Goal: Task Accomplishment & Management: Complete application form

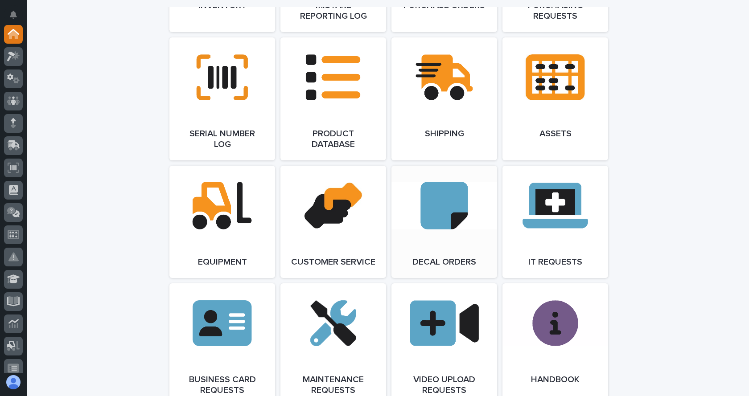
scroll to position [1203, 0]
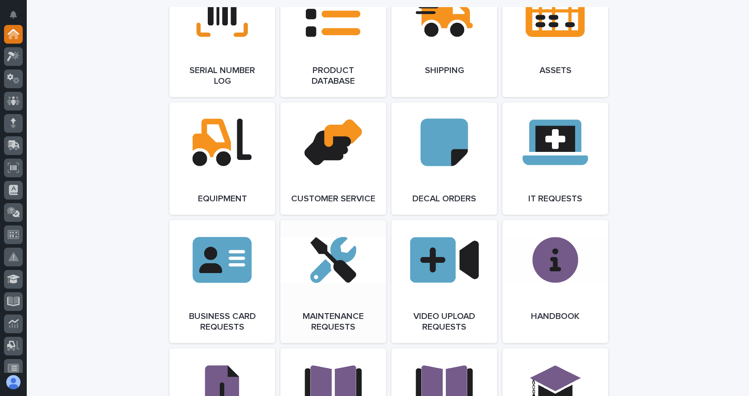
click at [346, 284] on link "Open Link" at bounding box center [333, 281] width 106 height 123
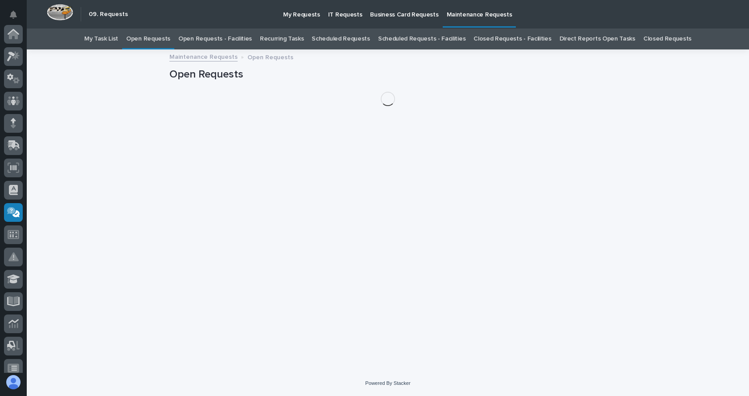
scroll to position [142, 0]
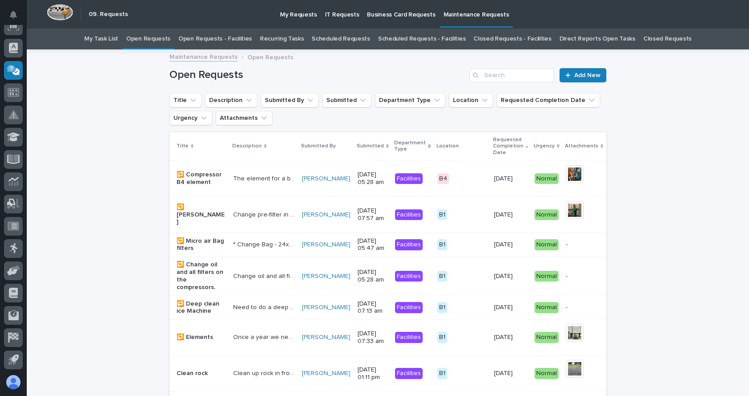
click at [278, 37] on link "Recurring Tasks" at bounding box center [282, 39] width 44 height 21
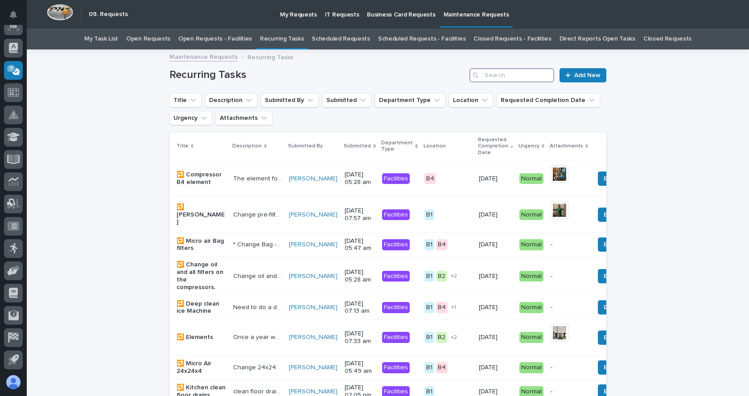
click at [494, 73] on input "Search" at bounding box center [511, 75] width 85 height 14
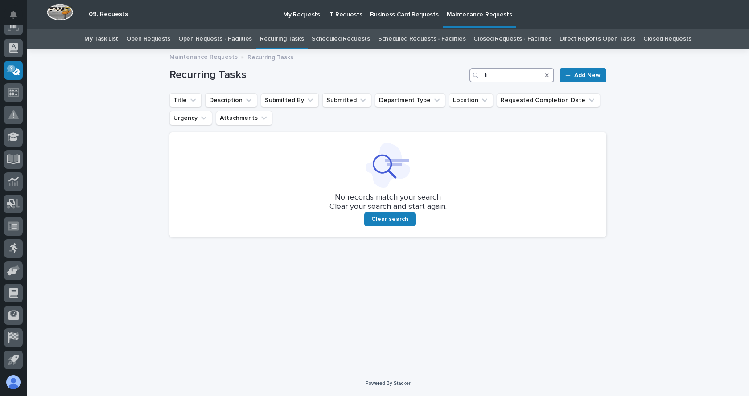
type input "f"
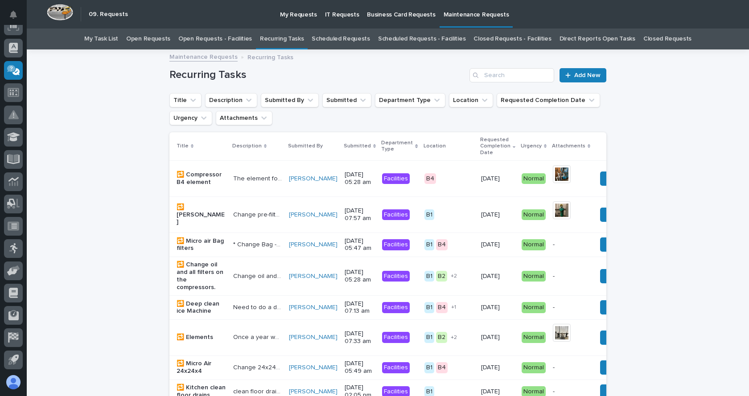
click at [157, 39] on link "Open Requests" at bounding box center [148, 39] width 44 height 21
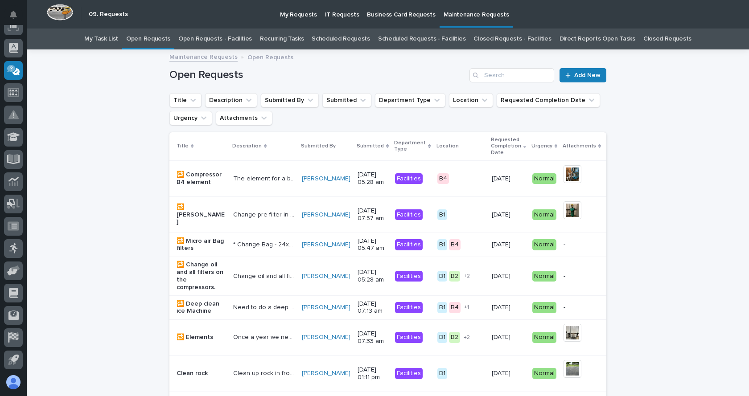
click at [167, 39] on link "Open Requests" at bounding box center [148, 39] width 44 height 21
click at [227, 42] on link "Open Requests - Facilities" at bounding box center [215, 39] width 74 height 21
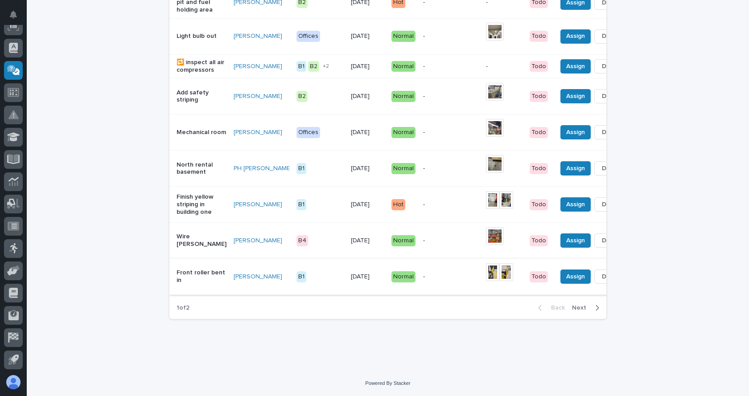
scroll to position [886, 0]
click at [582, 308] on span "Next" at bounding box center [582, 308] width 20 height 8
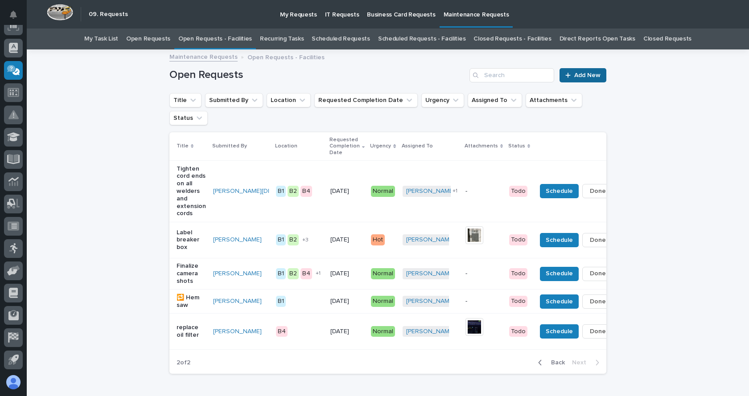
click at [566, 74] on icon at bounding box center [567, 75] width 5 height 6
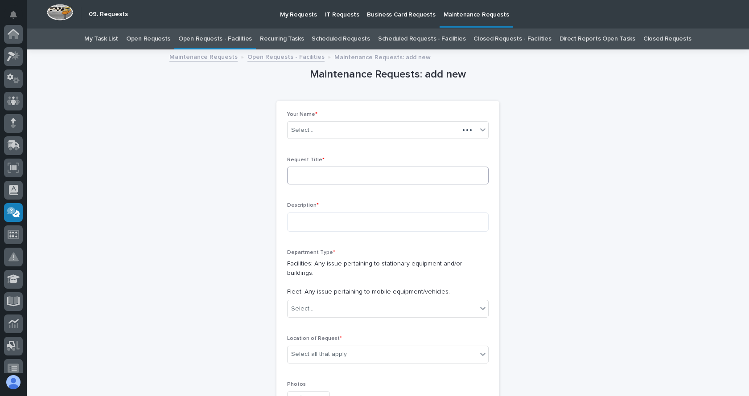
scroll to position [142, 0]
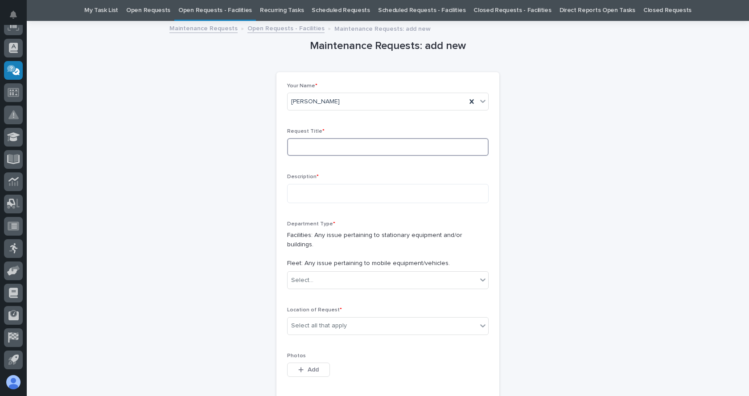
click at [319, 149] on input at bounding box center [387, 147] width 201 height 18
type input "fire extinguishers"
click at [341, 182] on div "Description *" at bounding box center [387, 192] width 201 height 36
click at [356, 153] on input "fire extinguishers" at bounding box center [387, 147] width 201 height 18
drag, startPoint x: 340, startPoint y: 147, endPoint x: 299, endPoint y: 151, distance: 40.7
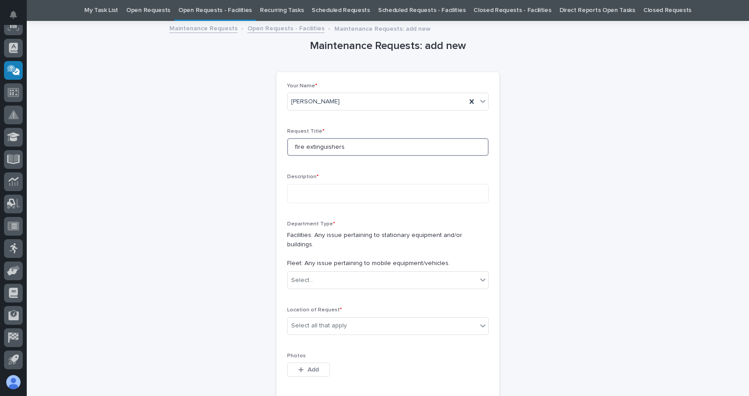
click at [299, 151] on input "fire extinguishers" at bounding box center [387, 147] width 201 height 18
drag, startPoint x: 311, startPoint y: 146, endPoint x: 545, endPoint y: 184, distance: 237.5
click at [545, 184] on div "Maintenance Requests: add new Loading... Saving… Loading... Saving… Loading... …" at bounding box center [387, 311] width 437 height 579
click at [310, 194] on textarea at bounding box center [387, 193] width 201 height 19
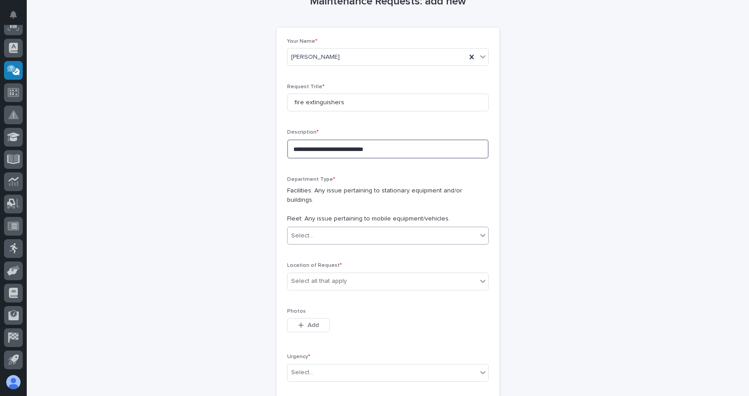
type textarea "**********"
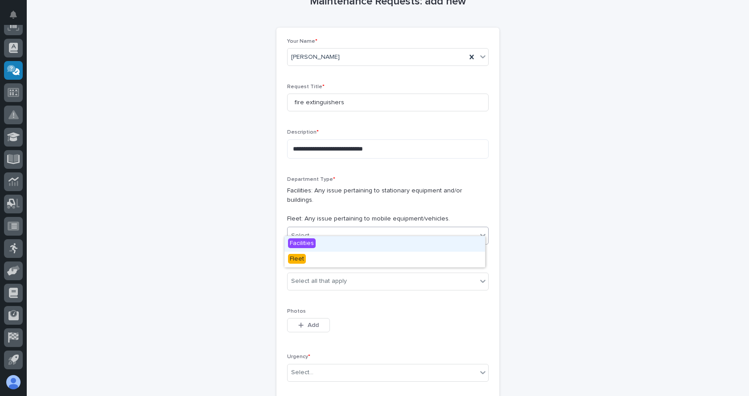
click at [478, 231] on icon at bounding box center [482, 235] width 9 height 9
click at [311, 242] on span "Facilities" at bounding box center [302, 243] width 28 height 10
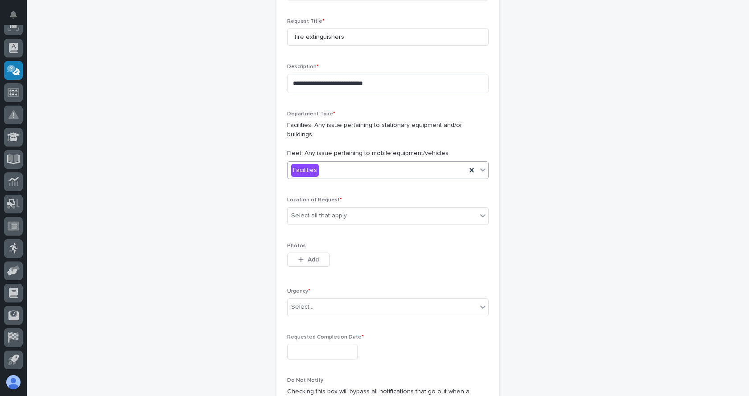
scroll to position [162, 0]
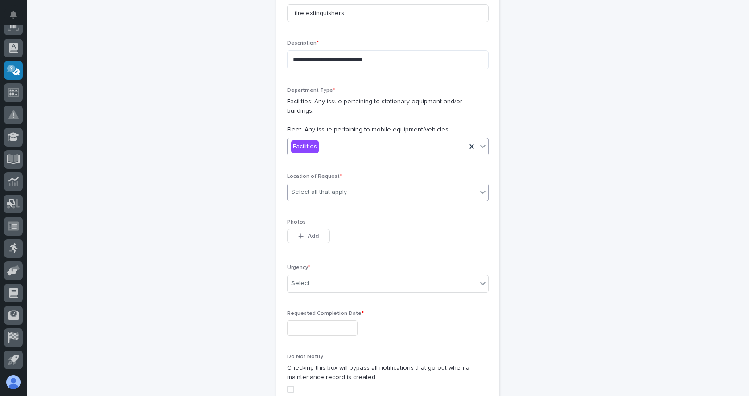
click at [482, 188] on icon at bounding box center [482, 192] width 9 height 9
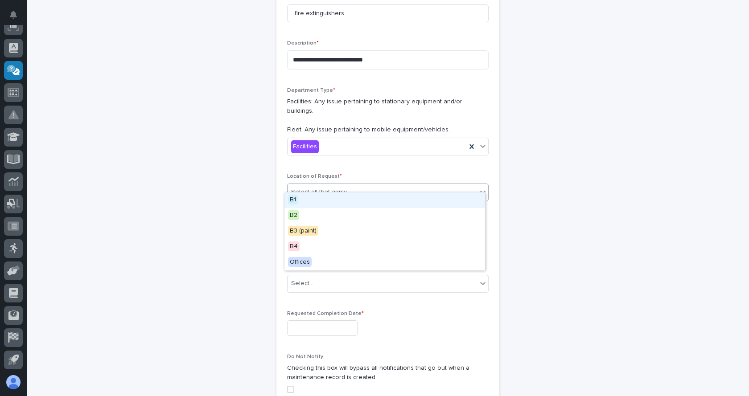
click at [295, 202] on span "B1" at bounding box center [293, 200] width 10 height 10
click at [384, 187] on div "B1" at bounding box center [376, 192] width 179 height 16
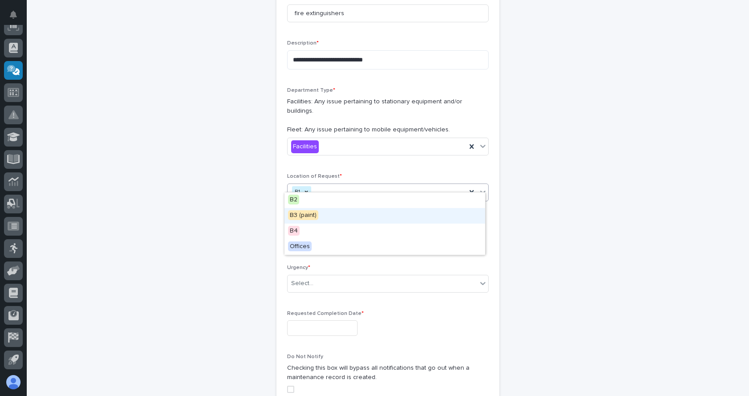
drag, startPoint x: 295, startPoint y: 213, endPoint x: 317, endPoint y: 204, distance: 24.6
click at [295, 213] on span "B3 (paint)" at bounding box center [303, 215] width 30 height 10
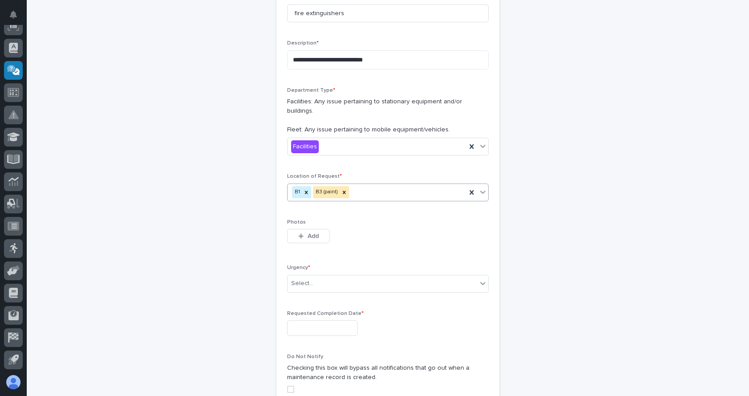
click at [357, 184] on div "B1 B3 (paint)" at bounding box center [376, 192] width 179 height 16
click at [294, 199] on span "B2" at bounding box center [293, 200] width 11 height 10
click at [391, 184] on div "B1 B2 B3 (paint)" at bounding box center [376, 192] width 179 height 16
drag, startPoint x: 294, startPoint y: 200, endPoint x: 310, endPoint y: 197, distance: 16.2
click at [294, 199] on span "B4" at bounding box center [294, 200] width 12 height 10
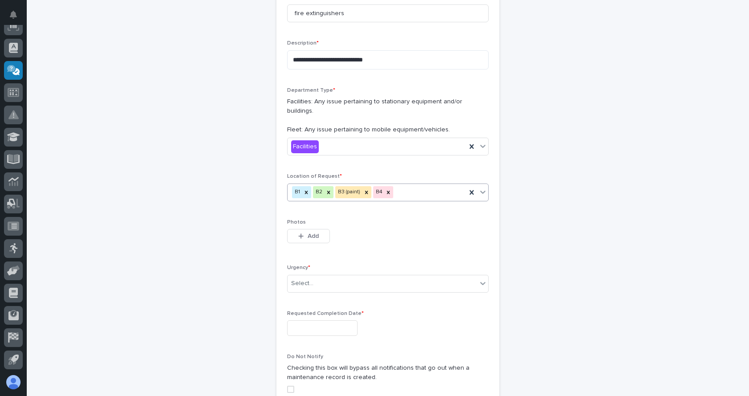
click at [413, 186] on div "B1 B2 B3 (paint) B4" at bounding box center [376, 192] width 179 height 16
drag, startPoint x: 295, startPoint y: 198, endPoint x: 302, endPoint y: 202, distance: 7.6
click at [296, 198] on span "Offices" at bounding box center [300, 200] width 24 height 10
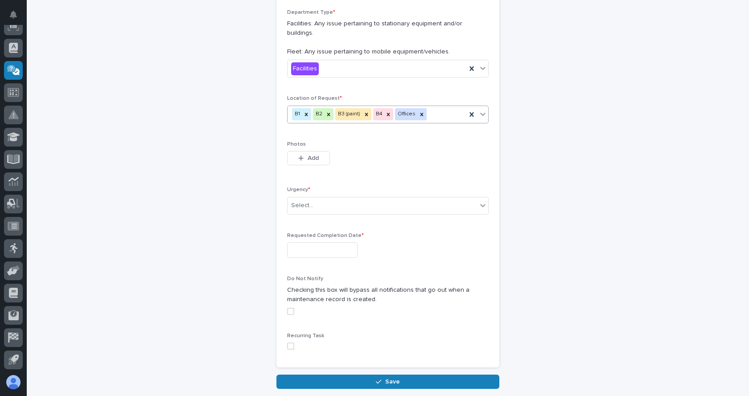
scroll to position [251, 0]
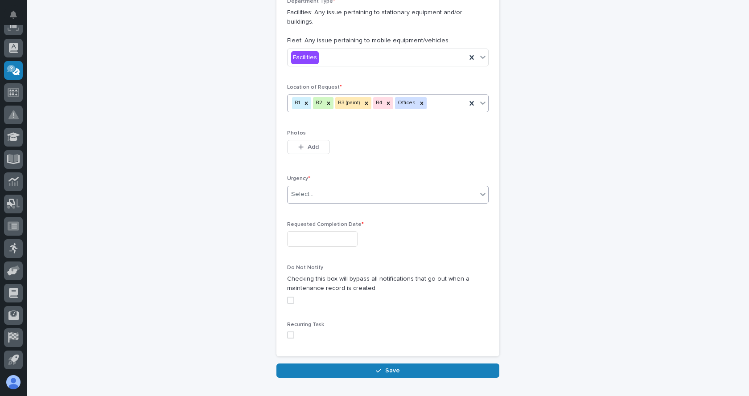
click at [478, 190] on icon at bounding box center [482, 194] width 9 height 9
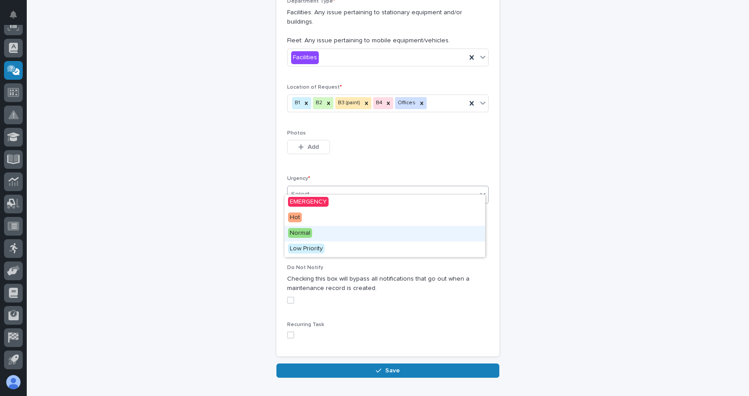
drag, startPoint x: 306, startPoint y: 230, endPoint x: 331, endPoint y: 221, distance: 26.9
click at [307, 230] on span "Normal" at bounding box center [300, 233] width 24 height 10
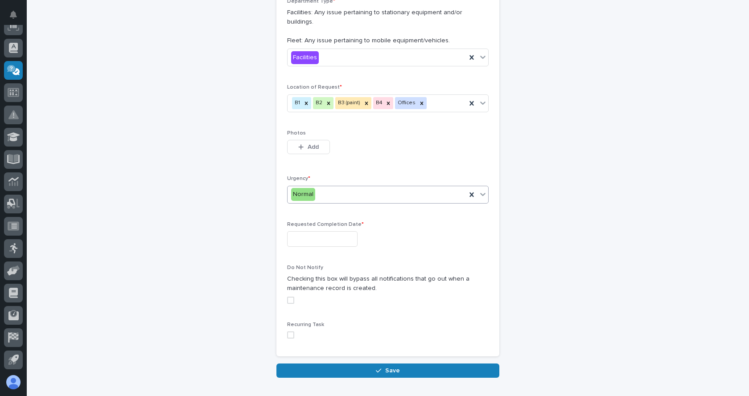
click at [348, 231] on input "text" at bounding box center [322, 239] width 70 height 16
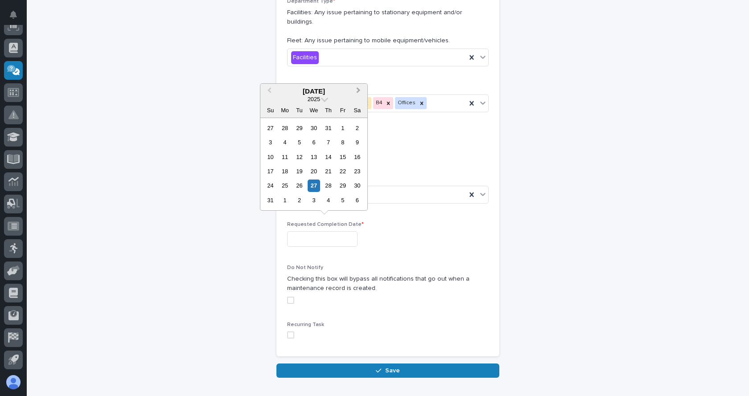
click at [360, 89] on button "Next Month" at bounding box center [359, 92] width 14 height 14
click at [329, 172] on div "25" at bounding box center [328, 171] width 12 height 12
type input "**********"
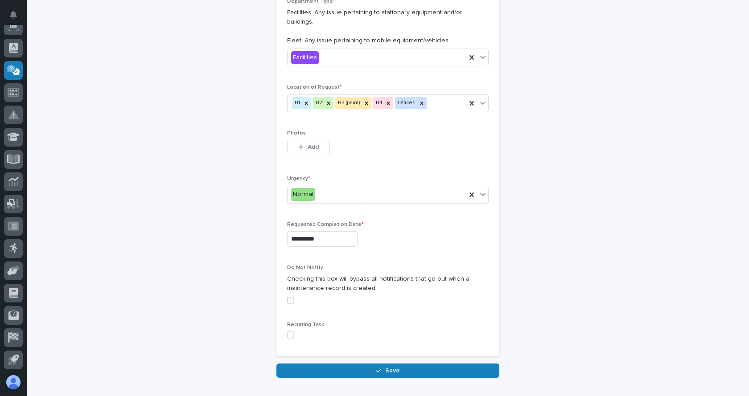
click at [287, 297] on span at bounding box center [290, 300] width 7 height 7
click at [290, 331] on span at bounding box center [290, 334] width 7 height 7
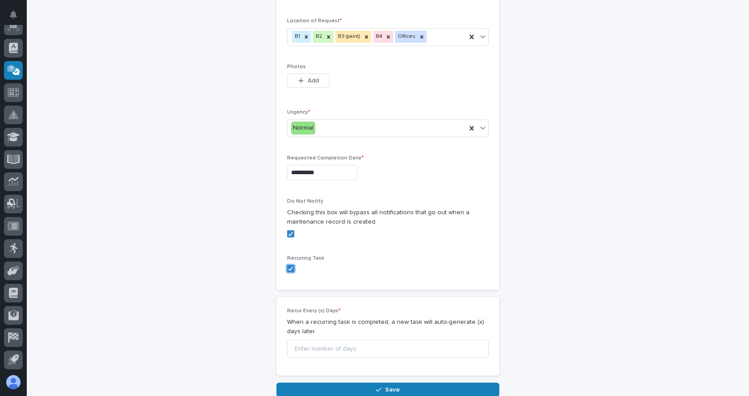
scroll to position [379, 0]
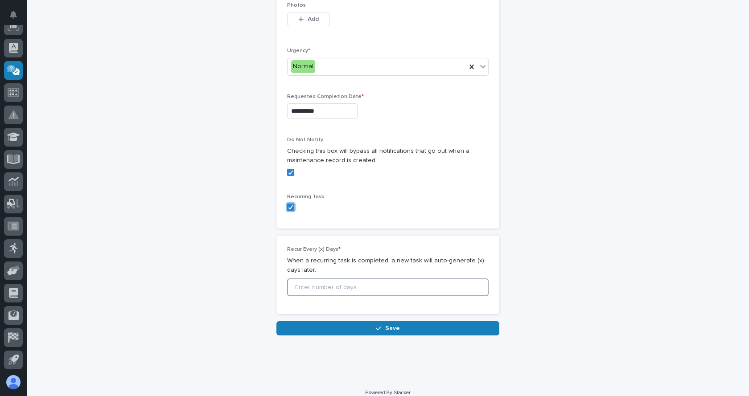
click at [339, 278] on input at bounding box center [387, 287] width 201 height 18
type input "35"
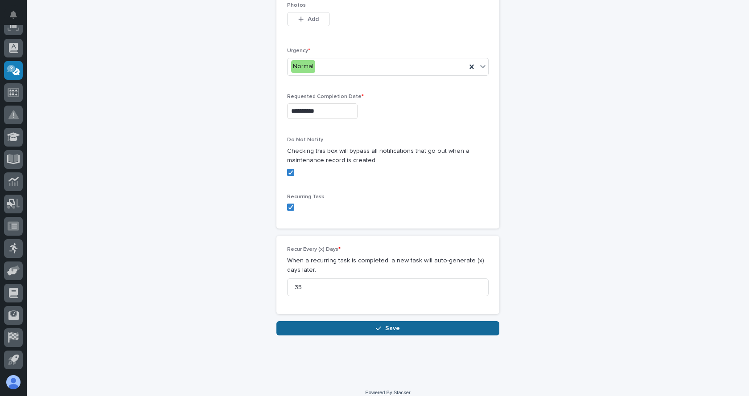
click at [377, 325] on icon "button" at bounding box center [378, 328] width 5 height 6
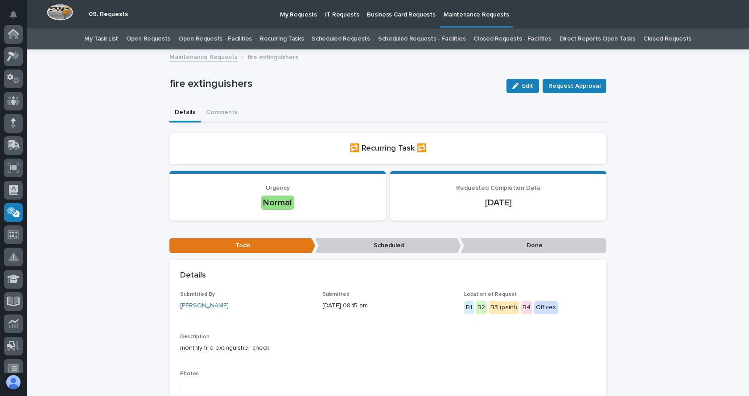
scroll to position [142, 0]
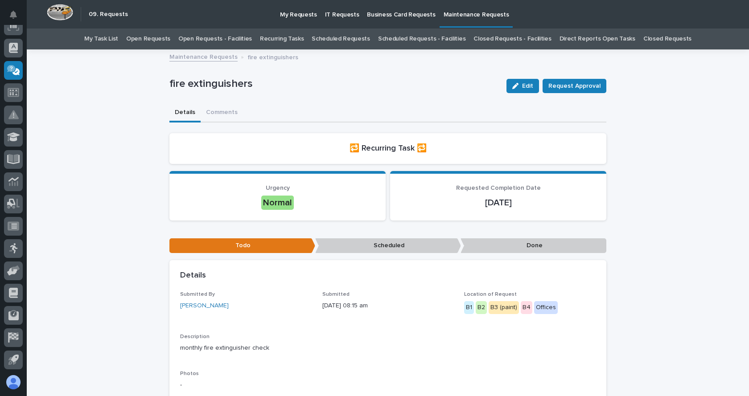
click at [213, 35] on link "Open Requests - Facilities" at bounding box center [215, 39] width 74 height 21
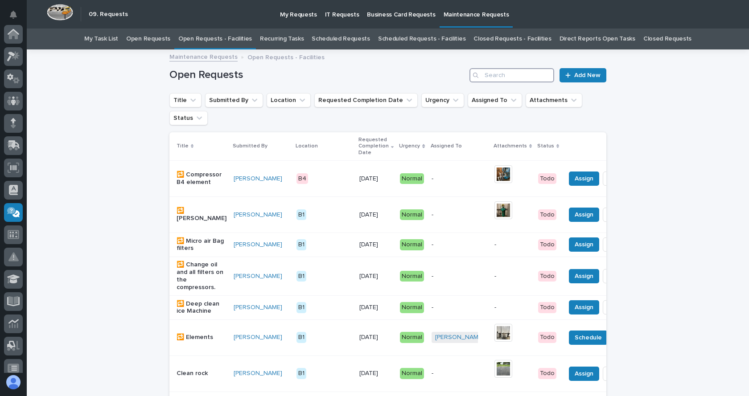
scroll to position [142, 0]
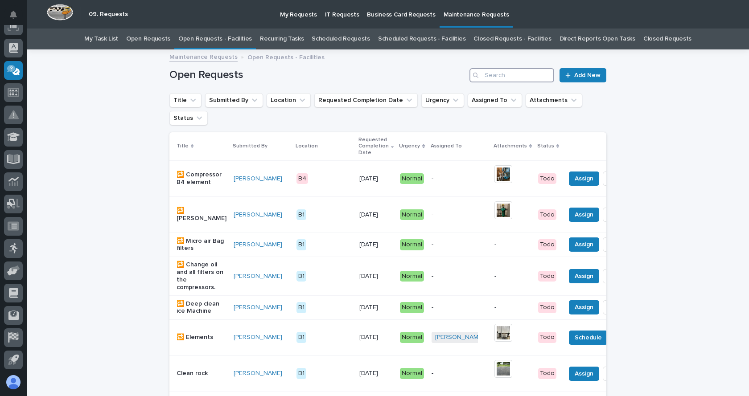
click at [501, 73] on input "Search" at bounding box center [511, 75] width 85 height 14
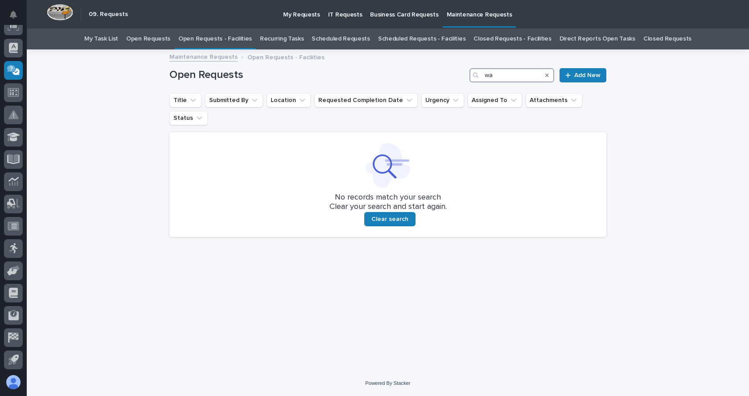
type input "w"
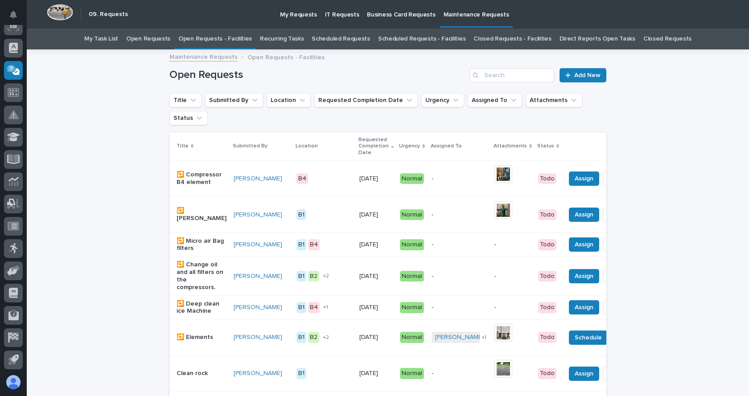
click at [653, 35] on link "Closed Requests" at bounding box center [667, 39] width 48 height 21
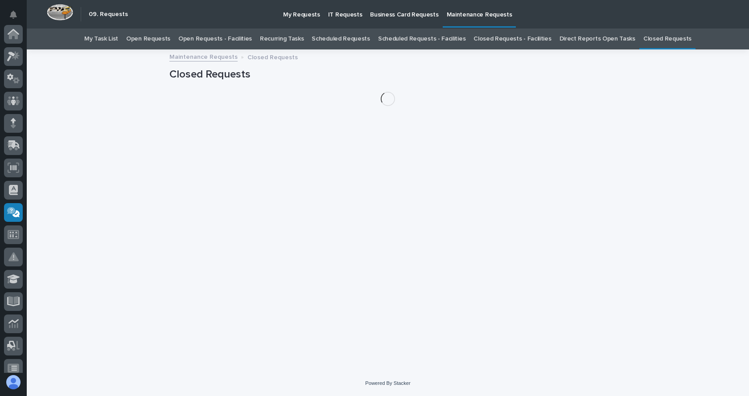
scroll to position [142, 0]
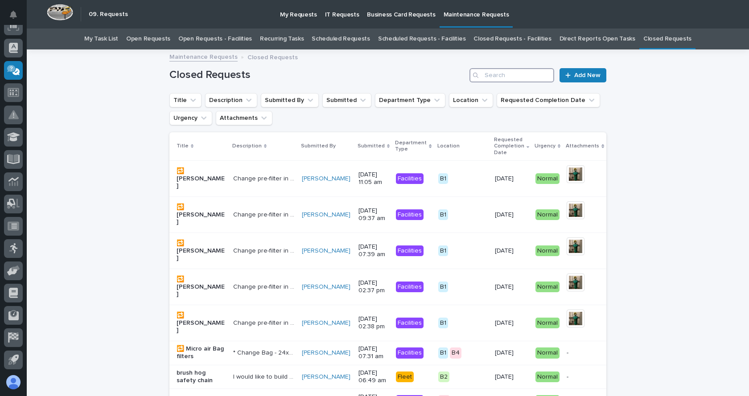
click at [490, 75] on input "Search" at bounding box center [511, 75] width 85 height 14
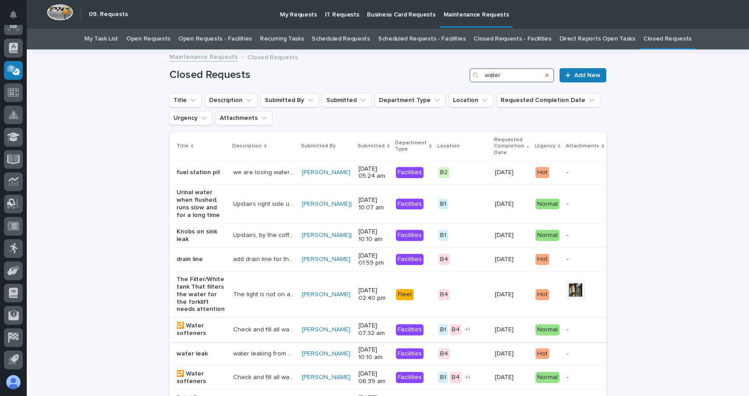
type input "water"
click at [188, 327] on p "🔁 Water softeners" at bounding box center [200, 329] width 49 height 15
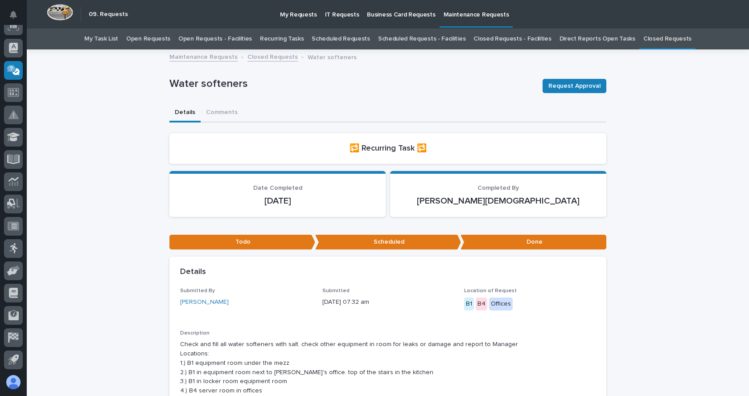
click at [651, 37] on link "Closed Requests" at bounding box center [667, 39] width 48 height 21
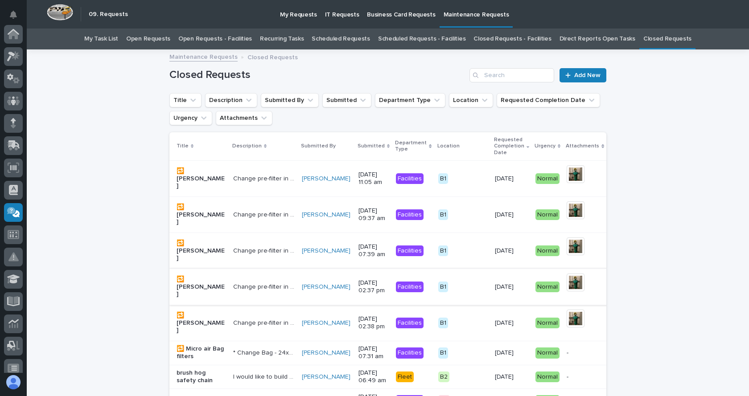
scroll to position [142, 0]
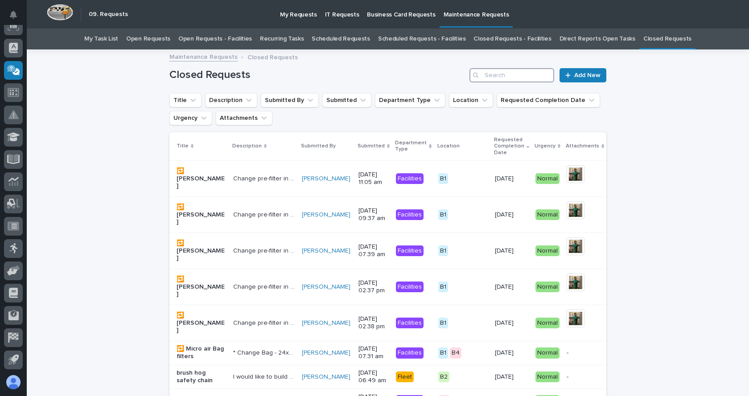
click at [489, 73] on input "Search" at bounding box center [511, 75] width 85 height 14
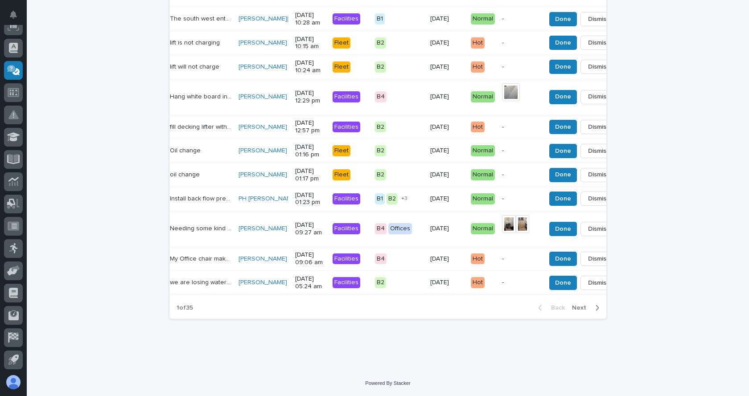
scroll to position [0, 70]
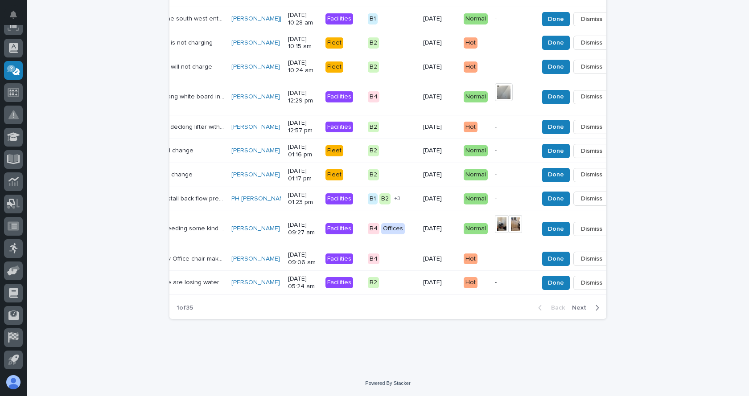
click at [575, 307] on span "Next" at bounding box center [582, 308] width 20 height 8
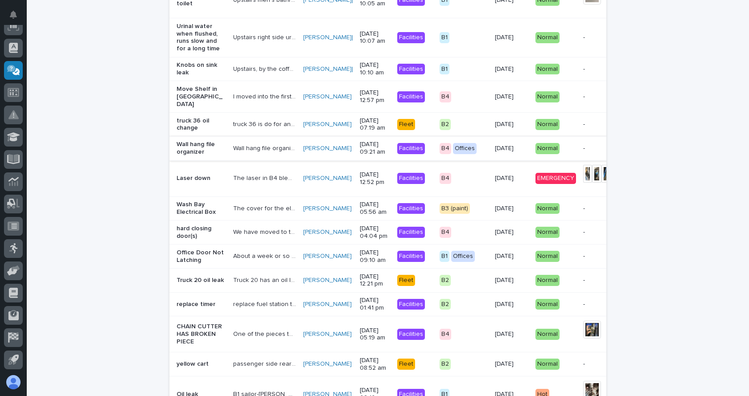
scroll to position [746, 0]
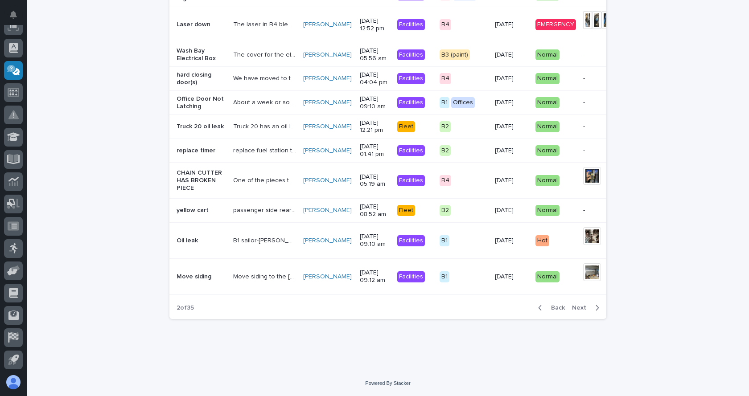
drag, startPoint x: 573, startPoint y: 306, endPoint x: 194, endPoint y: 291, distance: 379.5
click at [573, 307] on span "Next" at bounding box center [582, 308] width 20 height 8
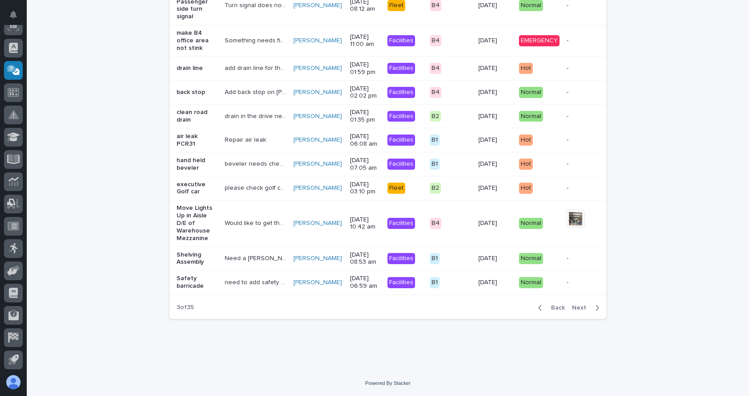
scroll to position [0, 18]
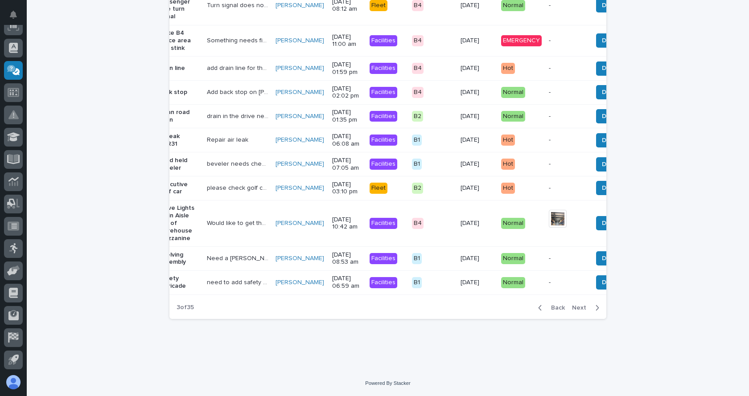
click at [595, 307] on icon "button" at bounding box center [597, 308] width 4 height 8
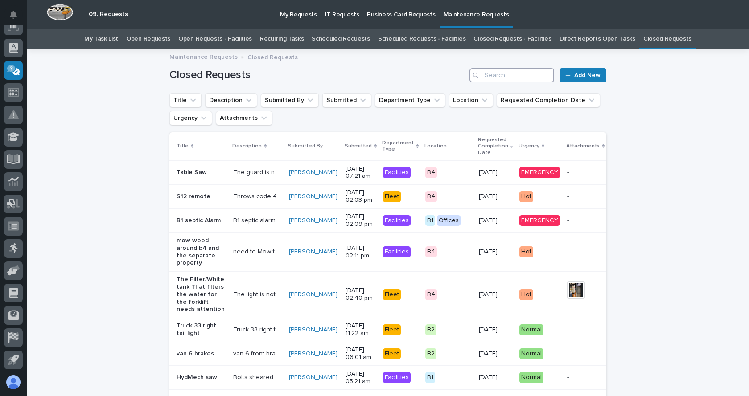
click at [524, 74] on input "Search" at bounding box center [511, 75] width 85 height 14
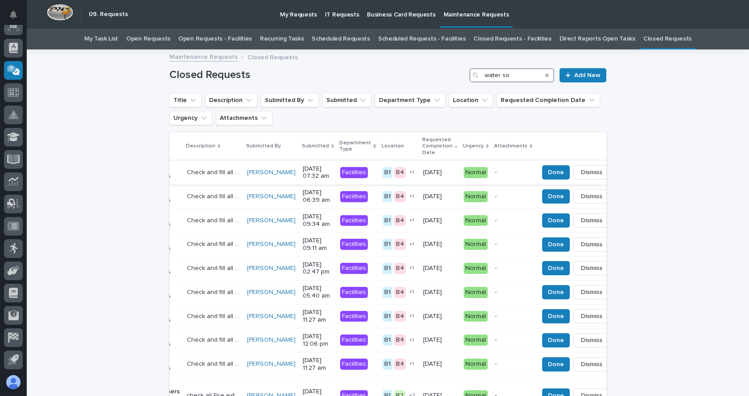
type input "water so"
click at [613, 172] on button "button" at bounding box center [619, 172] width 12 height 6
click at [541, 203] on span "Edit Recurrence" at bounding box center [557, 205] width 46 height 11
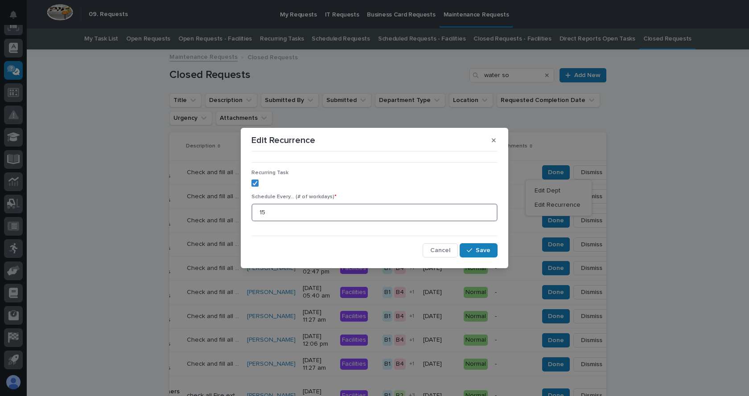
click at [269, 215] on input "15" at bounding box center [374, 213] width 246 height 18
type input "1"
type input "18"
click at [481, 253] on span "Save" at bounding box center [482, 250] width 15 height 8
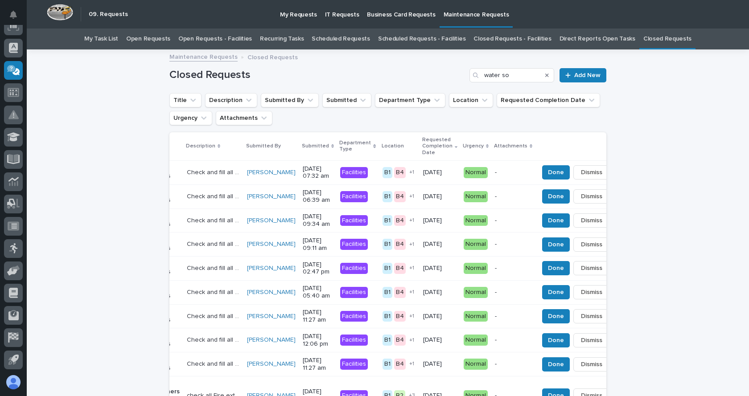
click at [207, 39] on link "Open Requests - Facilities" at bounding box center [215, 39] width 74 height 21
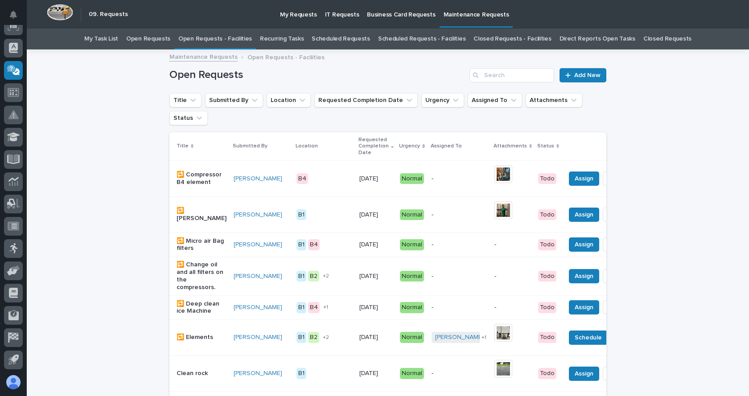
click at [288, 41] on link "Recurring Tasks" at bounding box center [282, 39] width 44 height 21
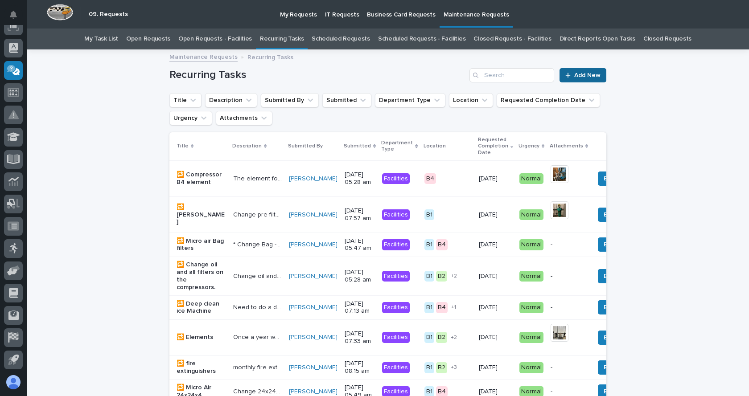
click at [579, 72] on span "Add New" at bounding box center [587, 75] width 26 height 6
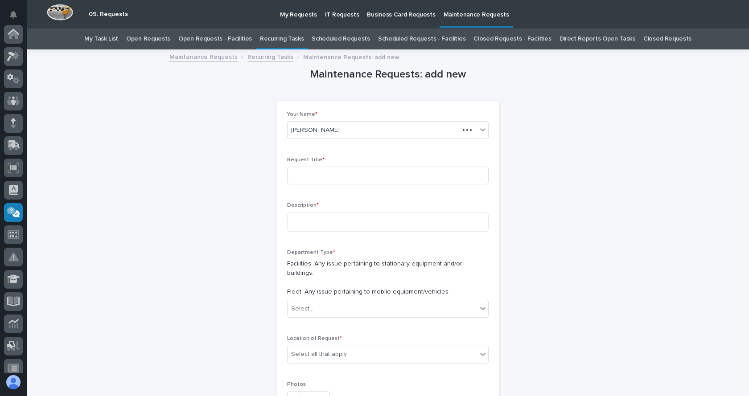
scroll to position [142, 0]
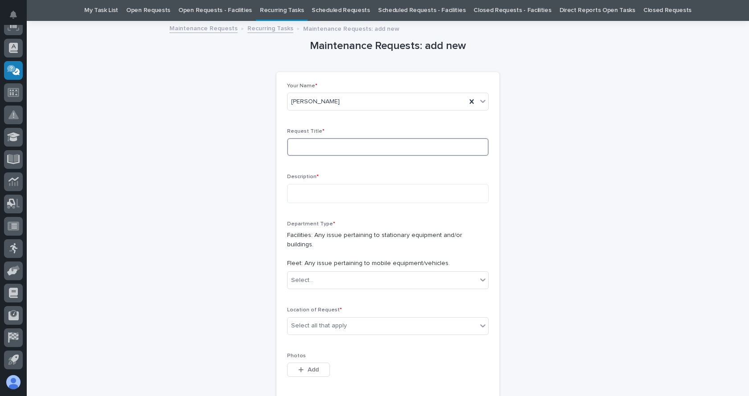
click at [340, 151] on input at bounding box center [387, 147] width 201 height 18
type input "water softener"
click at [314, 199] on textarea at bounding box center [387, 193] width 201 height 19
type textarea "**********"
click at [431, 227] on p "Department Type *" at bounding box center [387, 224] width 201 height 6
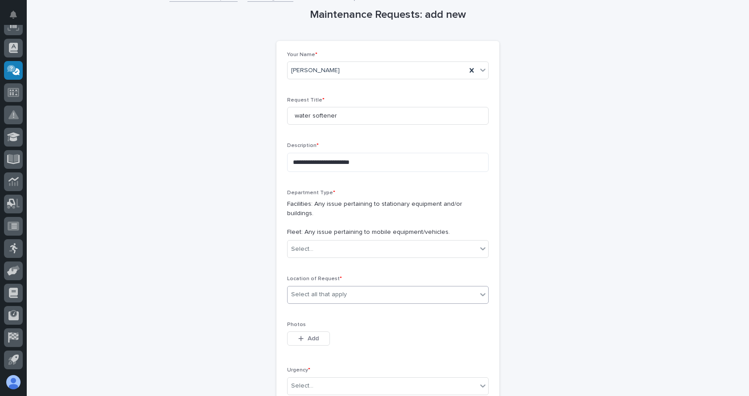
scroll to position [73, 0]
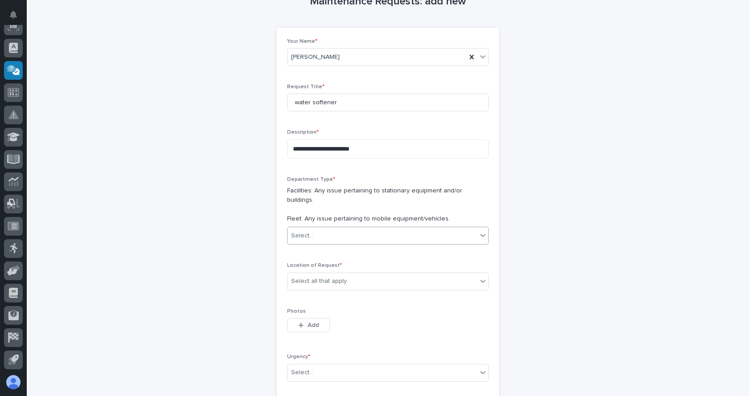
click at [480, 231] on icon at bounding box center [482, 235] width 9 height 9
click at [307, 241] on span "Facilities" at bounding box center [302, 243] width 28 height 10
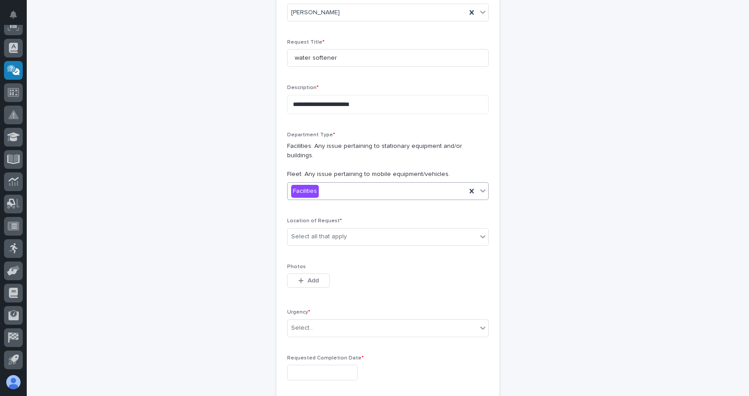
scroll to position [162, 0]
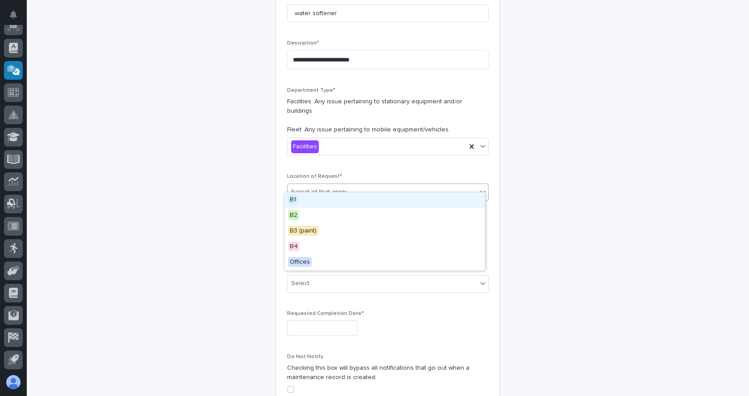
click at [480, 191] on icon at bounding box center [482, 192] width 5 height 3
click at [291, 196] on span "B1" at bounding box center [293, 200] width 10 height 10
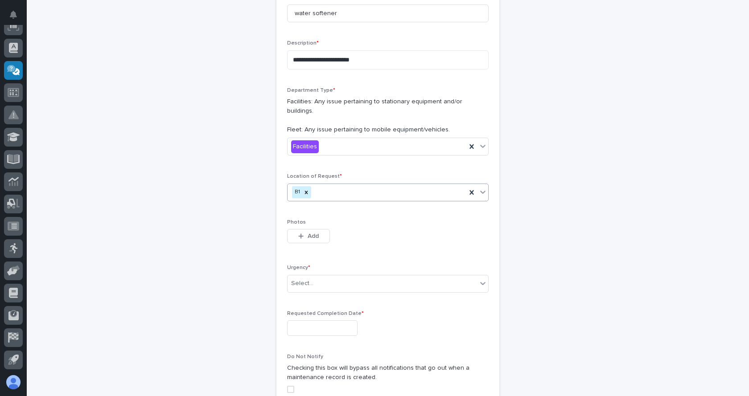
drag, startPoint x: 369, startPoint y: 180, endPoint x: 323, endPoint y: 189, distance: 46.5
click at [369, 184] on div "B1" at bounding box center [376, 192] width 179 height 16
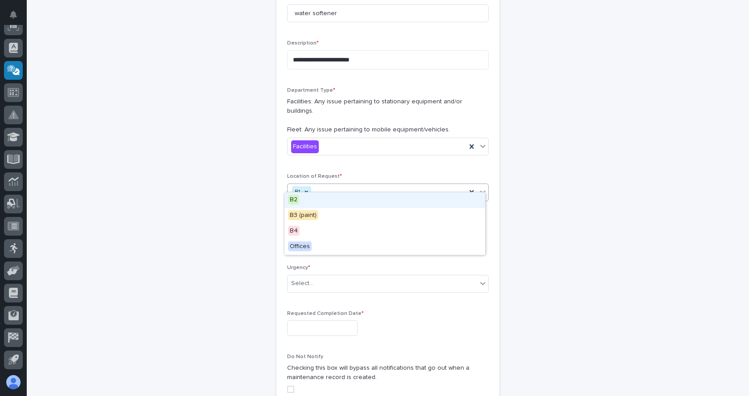
click at [325, 206] on div "B2" at bounding box center [384, 200] width 200 height 16
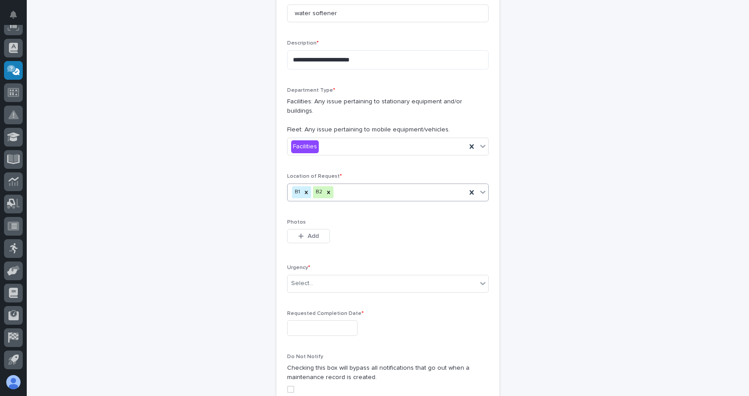
click at [348, 184] on div "B1 B2" at bounding box center [376, 192] width 179 height 16
click at [299, 198] on span "B3 (paint)" at bounding box center [303, 200] width 30 height 10
click at [373, 188] on input "text" at bounding box center [373, 192] width 1 height 8
click at [315, 199] on div "B4" at bounding box center [384, 200] width 200 height 16
click at [414, 184] on div "B1 B2 B3 (paint) B4" at bounding box center [376, 192] width 179 height 16
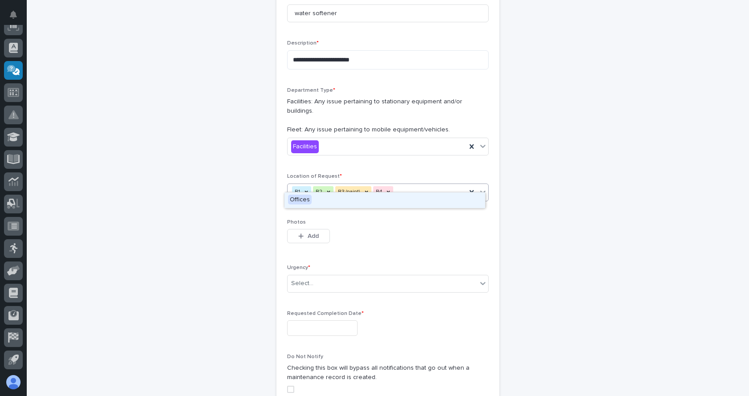
click at [303, 200] on span "Offices" at bounding box center [300, 200] width 24 height 10
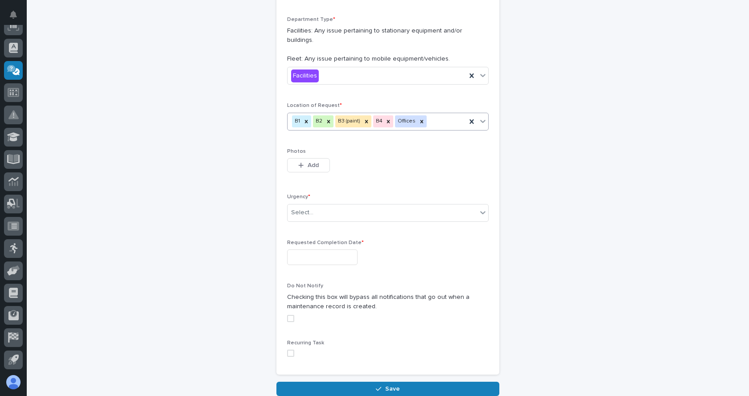
scroll to position [251, 0]
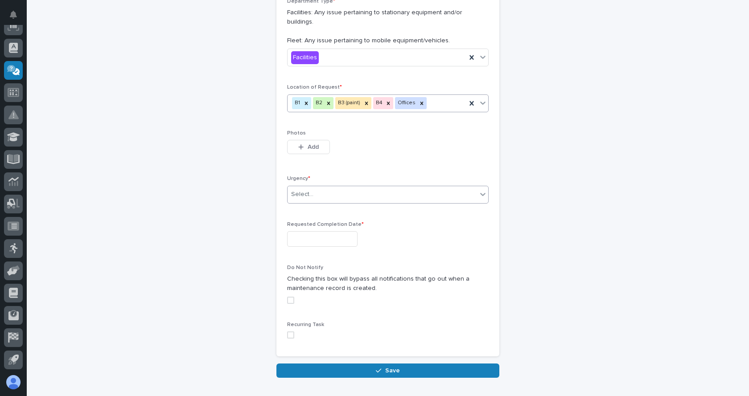
click at [470, 187] on div "Select..." at bounding box center [381, 194] width 189 height 15
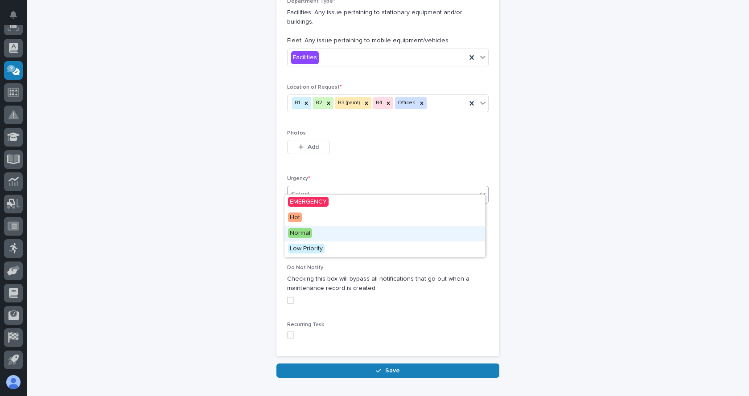
click at [298, 231] on span "Normal" at bounding box center [300, 233] width 24 height 10
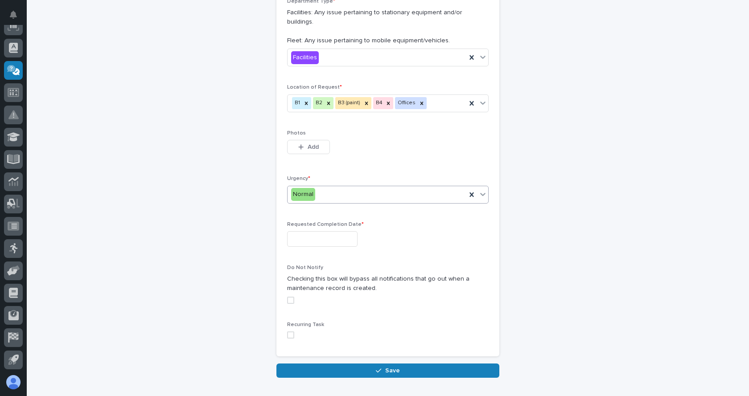
click at [348, 231] on input "text" at bounding box center [322, 239] width 70 height 16
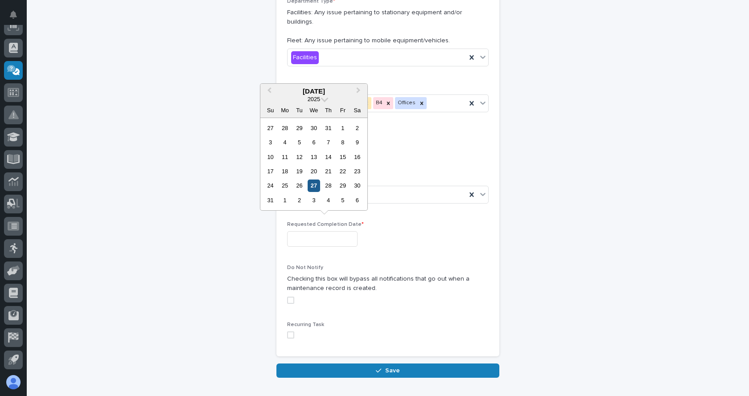
click at [315, 186] on div "27" at bounding box center [313, 186] width 12 height 12
type input "**********"
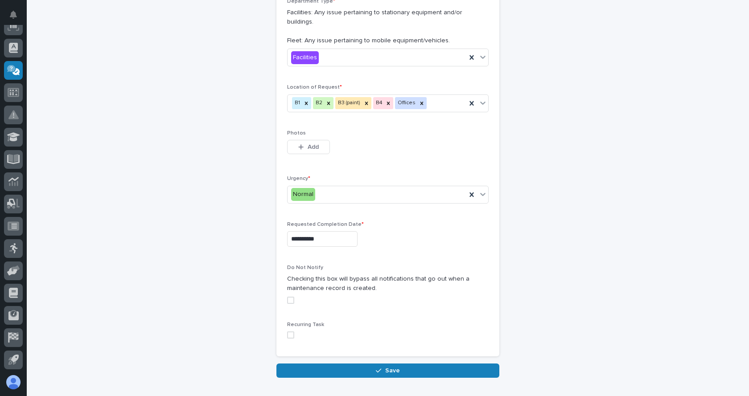
click at [288, 297] on span at bounding box center [290, 300] width 7 height 7
click at [287, 331] on span at bounding box center [290, 334] width 7 height 7
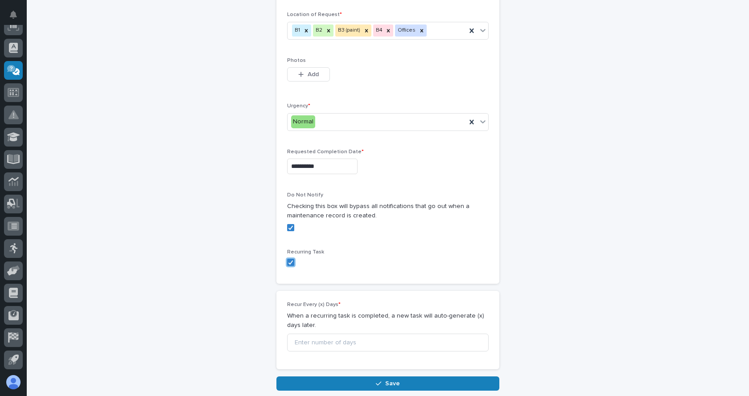
scroll to position [379, 0]
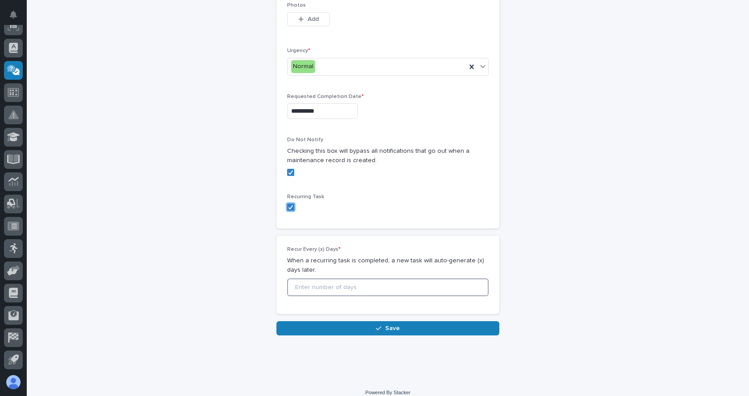
click at [343, 278] on input at bounding box center [387, 287] width 201 height 18
type input "20"
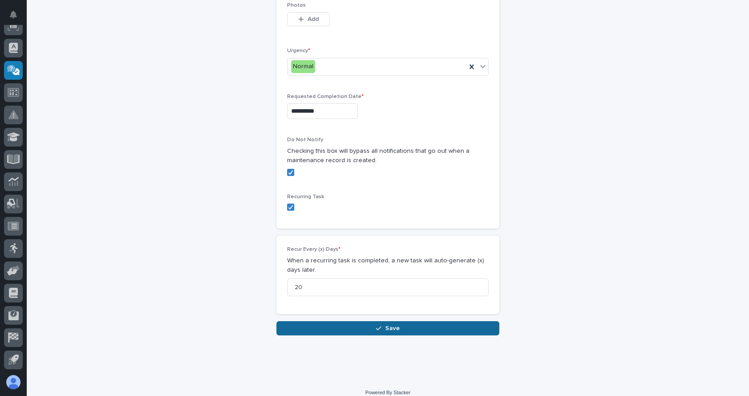
click at [364, 321] on button "Save" at bounding box center [387, 328] width 223 height 14
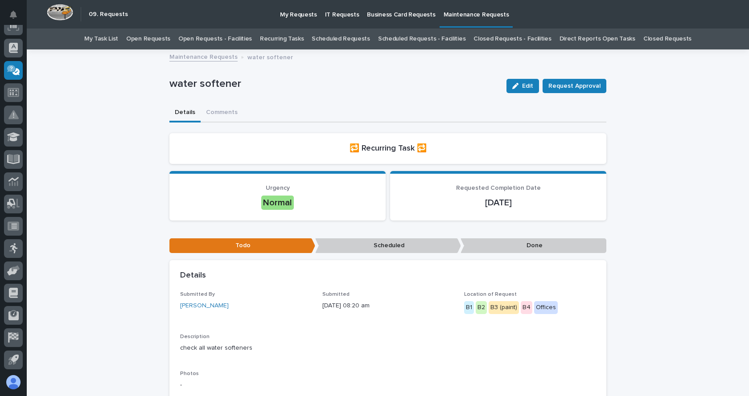
click at [279, 36] on link "Recurring Tasks" at bounding box center [282, 39] width 44 height 21
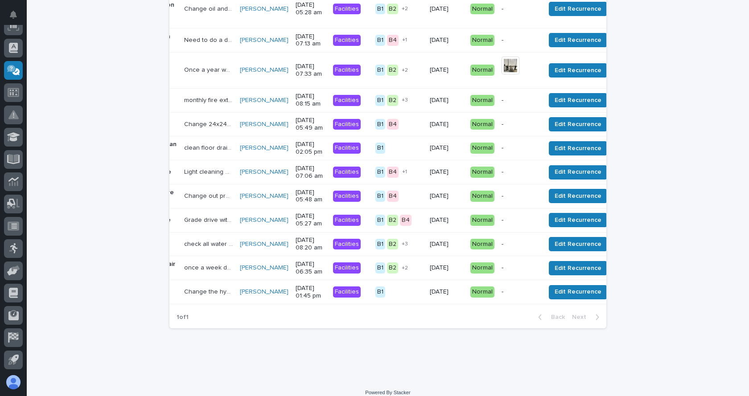
scroll to position [0, 49]
click at [618, 250] on span "Assign" at bounding box center [627, 244] width 19 height 11
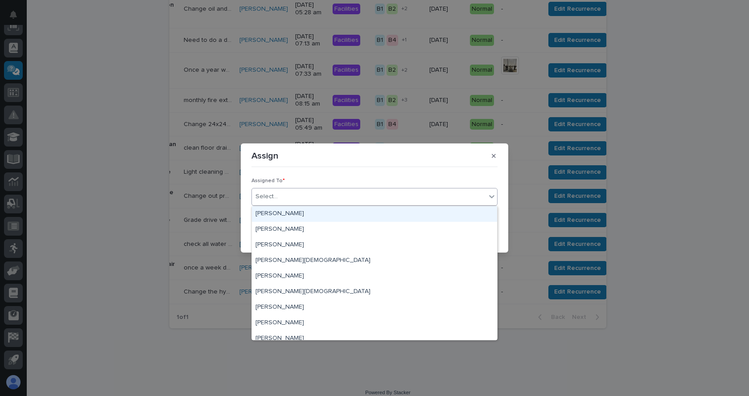
click at [298, 201] on div "Select..." at bounding box center [369, 196] width 234 height 15
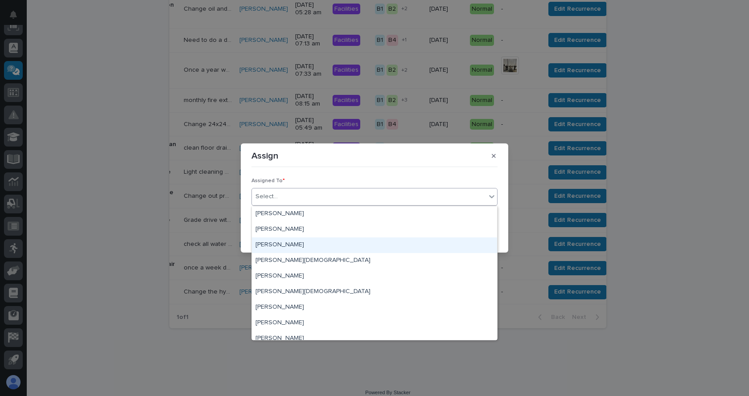
click at [276, 245] on div "[PERSON_NAME]" at bounding box center [374, 245] width 245 height 16
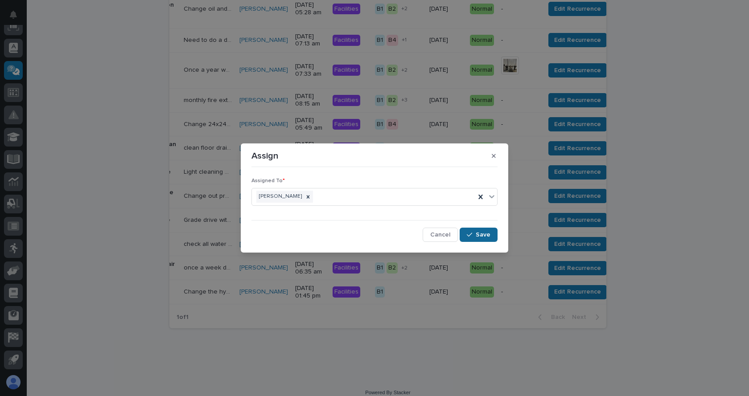
click at [486, 231] on span "Save" at bounding box center [482, 235] width 15 height 8
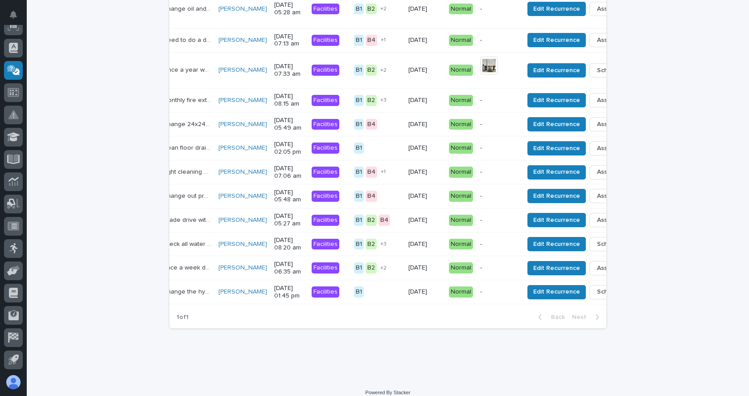
scroll to position [0, 83]
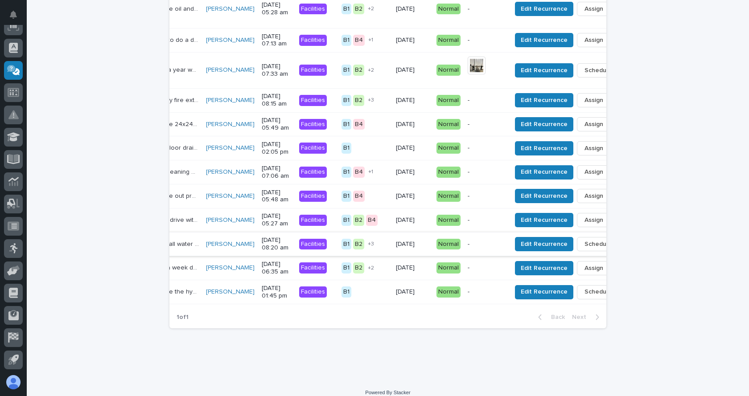
click at [628, 247] on icon "button" at bounding box center [629, 244] width 2 height 6
click at [535, 278] on span "Done" at bounding box center [543, 277] width 16 height 11
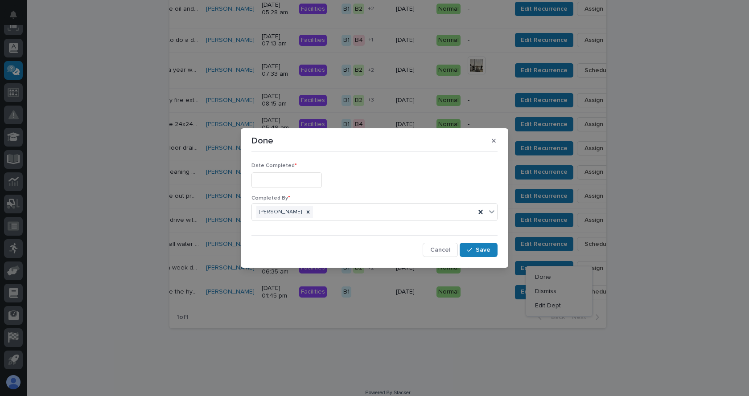
click at [291, 181] on input "text" at bounding box center [286, 180] width 70 height 16
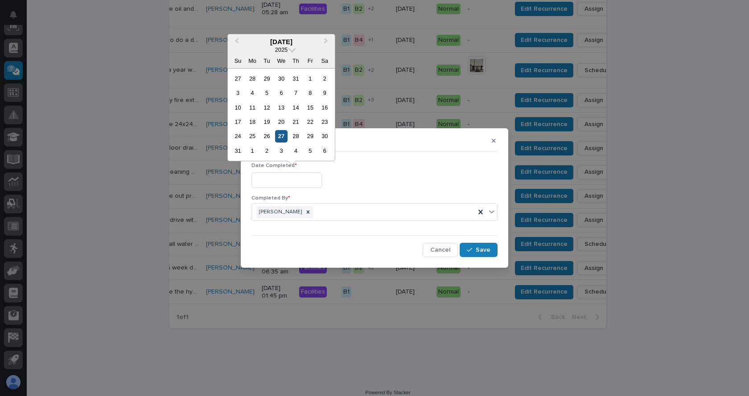
click at [284, 136] on div "27" at bounding box center [281, 136] width 12 height 12
type input "**********"
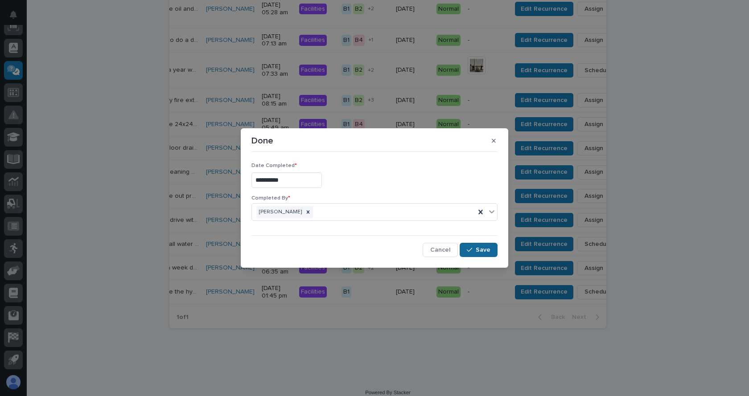
click at [481, 250] on span "Save" at bounding box center [482, 250] width 15 height 8
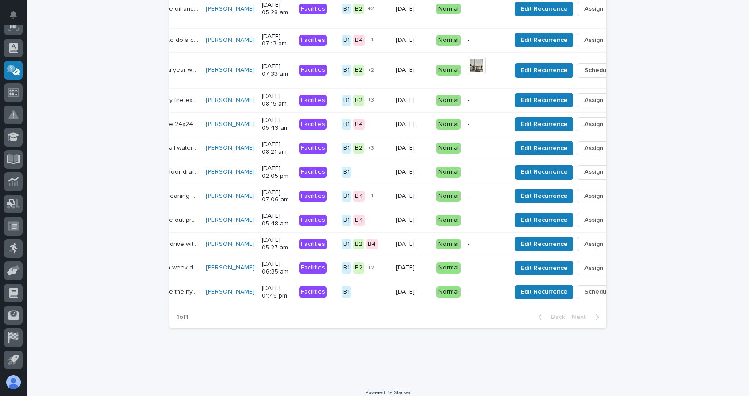
scroll to position [0, 0]
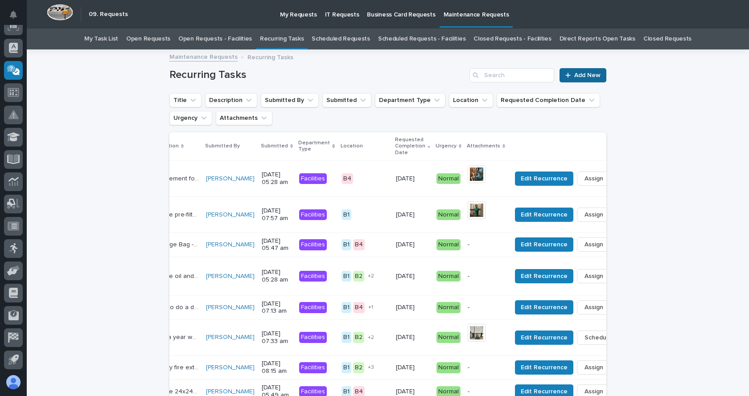
click at [581, 76] on span "Add New" at bounding box center [587, 75] width 26 height 6
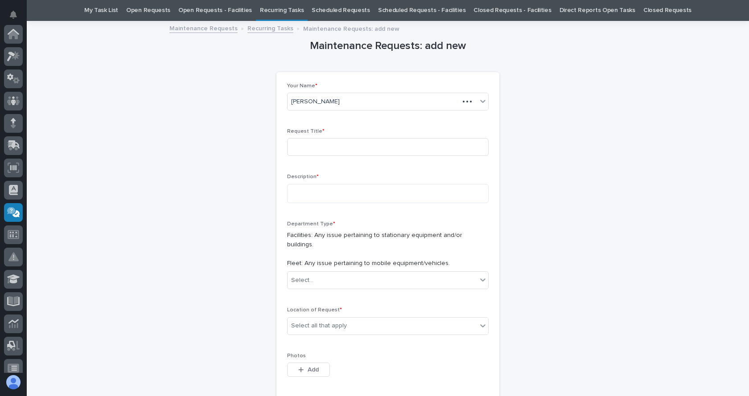
scroll to position [142, 0]
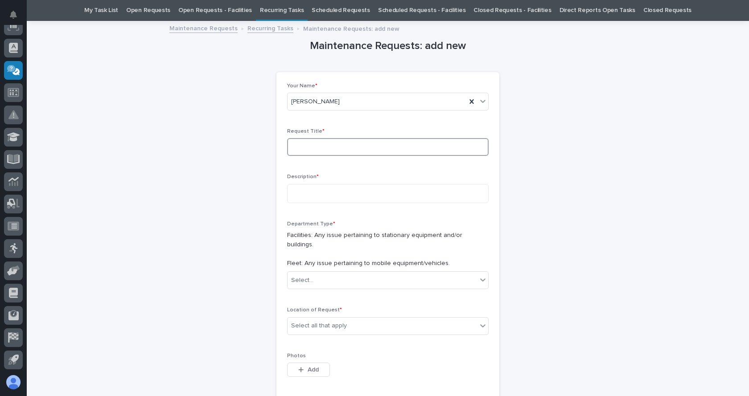
click at [321, 144] on input at bounding box center [387, 147] width 201 height 18
drag, startPoint x: 306, startPoint y: 145, endPoint x: 337, endPoint y: 143, distance: 31.2
click at [337, 143] on input "thermo cycler" at bounding box center [387, 147] width 201 height 18
type input "thermo cycler maintenance"
drag, startPoint x: 326, startPoint y: 194, endPoint x: 302, endPoint y: 195, distance: 23.7
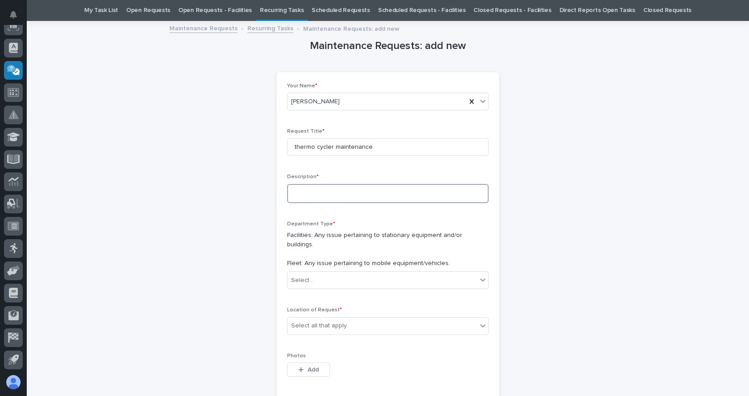
click at [302, 195] on textarea at bounding box center [387, 193] width 201 height 19
click at [376, 193] on textarea "**********" at bounding box center [387, 193] width 201 height 19
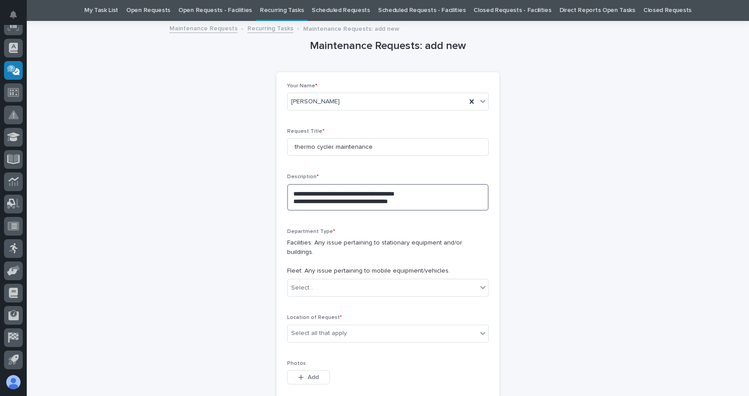
click at [361, 201] on textarea "**********" at bounding box center [387, 197] width 201 height 27
click at [403, 202] on textarea "**********" at bounding box center [387, 197] width 201 height 27
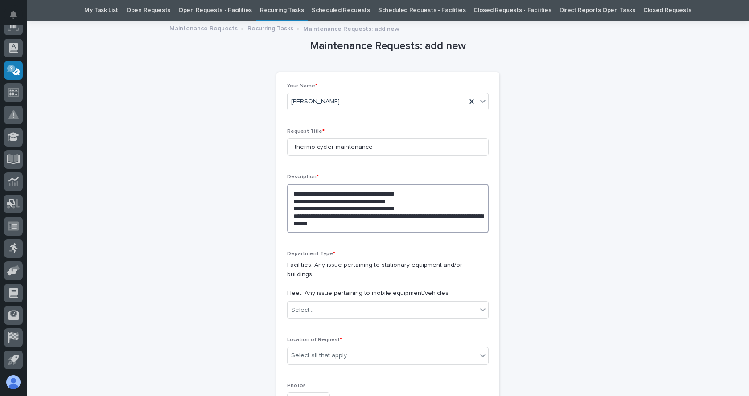
click at [311, 223] on textarea "**********" at bounding box center [387, 208] width 201 height 49
click at [290, 225] on textarea "**********" at bounding box center [387, 208] width 201 height 49
click at [368, 223] on textarea "**********" at bounding box center [387, 208] width 201 height 49
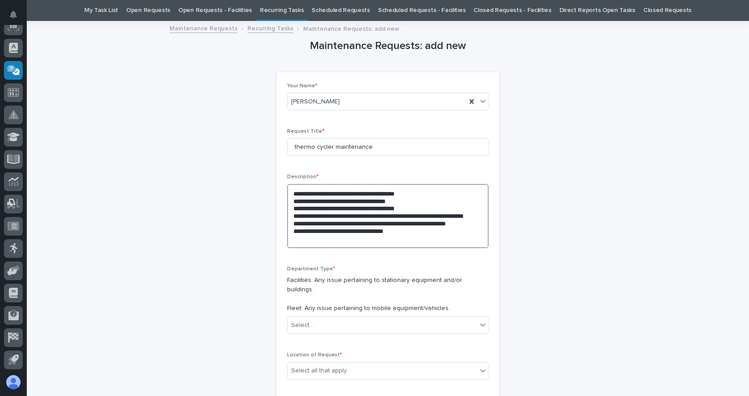
click at [309, 241] on textarea "**********" at bounding box center [387, 216] width 201 height 64
click at [310, 240] on textarea "**********" at bounding box center [387, 216] width 201 height 64
click at [398, 238] on textarea "**********" at bounding box center [387, 216] width 201 height 64
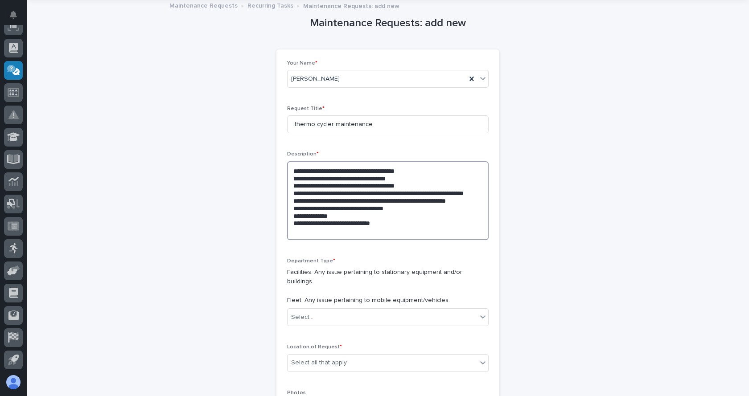
scroll to position [73, 0]
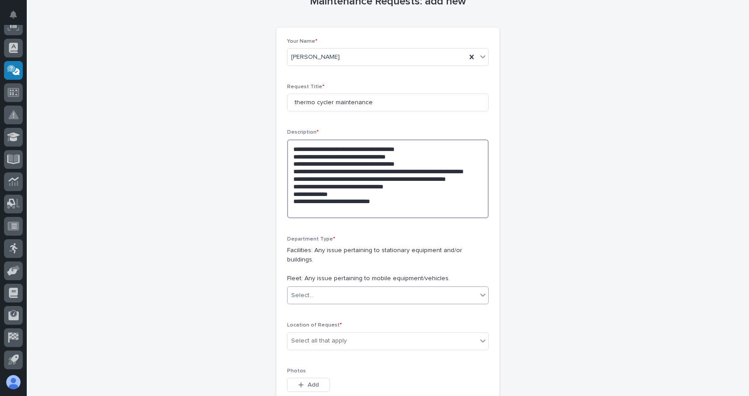
type textarea "**********"
click at [480, 294] on icon at bounding box center [482, 295] width 5 height 3
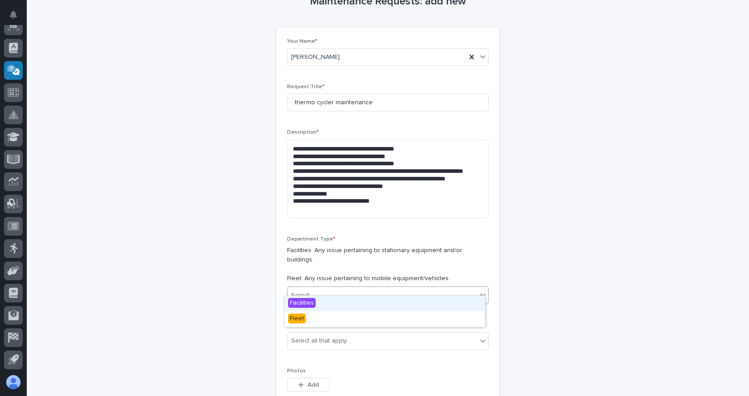
click at [314, 305] on span "Facilities" at bounding box center [302, 303] width 28 height 10
click at [314, 305] on div "**********" at bounding box center [387, 310] width 201 height 545
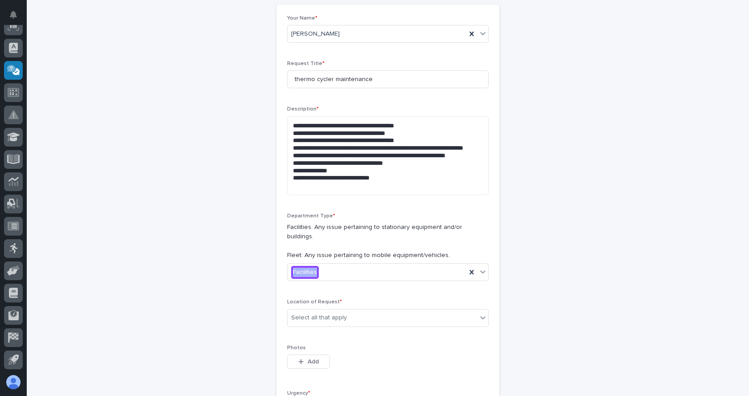
scroll to position [118, 0]
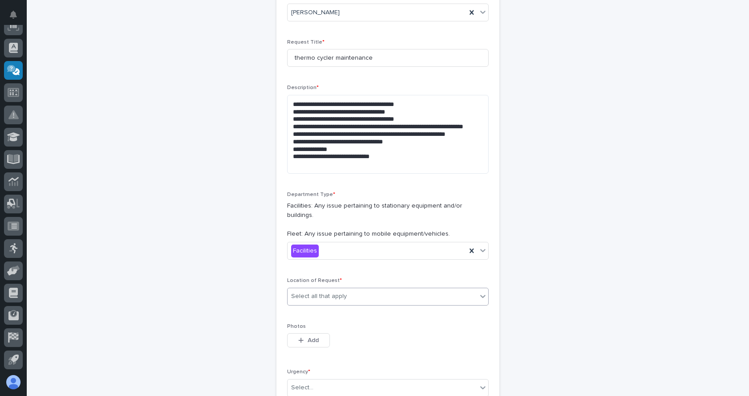
click at [480, 295] on icon at bounding box center [482, 296] width 5 height 3
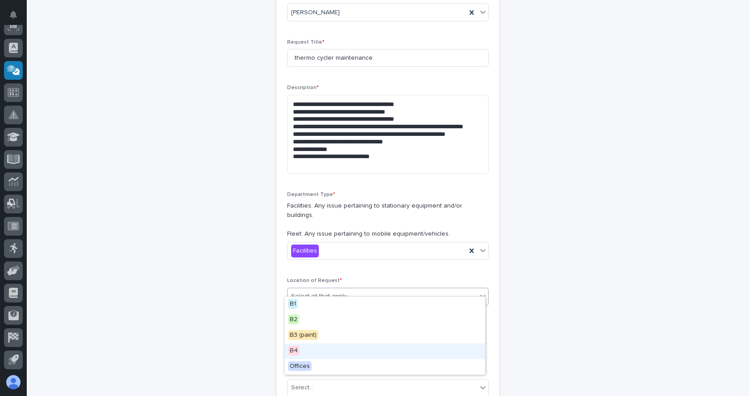
click at [291, 349] on span "B4" at bounding box center [294, 351] width 12 height 10
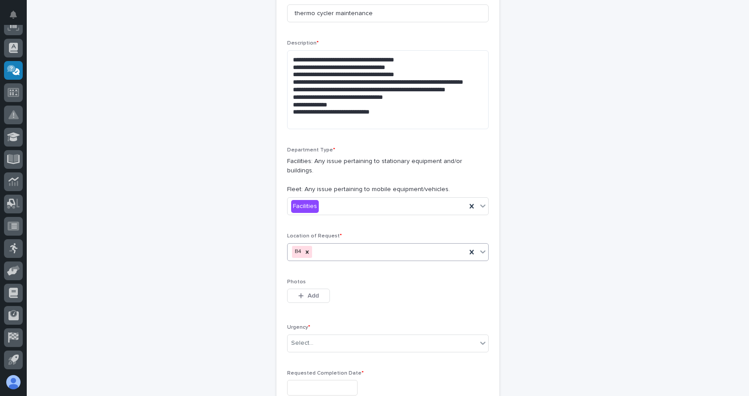
scroll to position [207, 0]
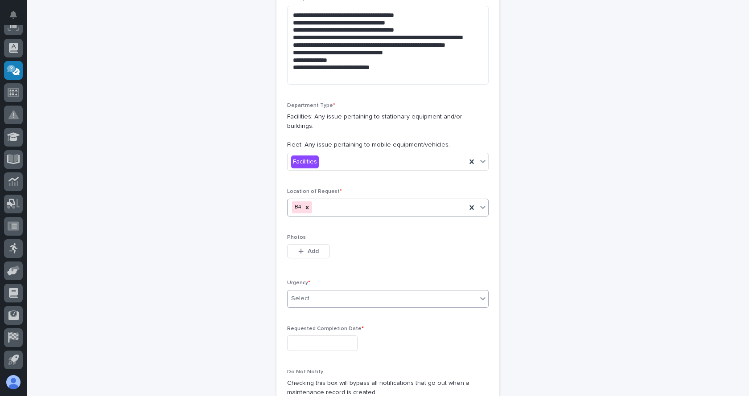
click at [483, 294] on icon at bounding box center [482, 298] width 9 height 9
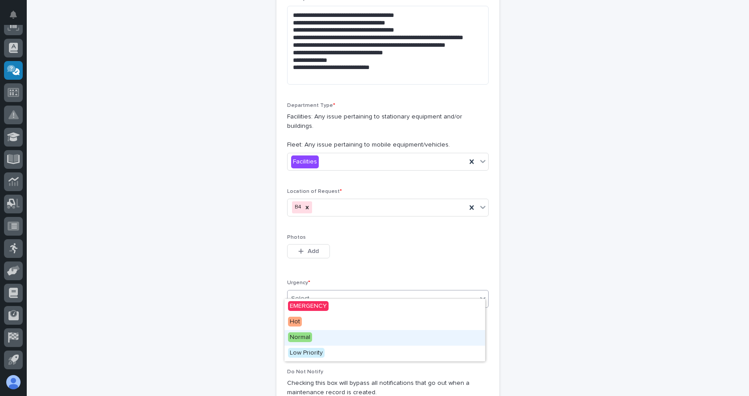
click at [291, 336] on span "Normal" at bounding box center [300, 337] width 24 height 10
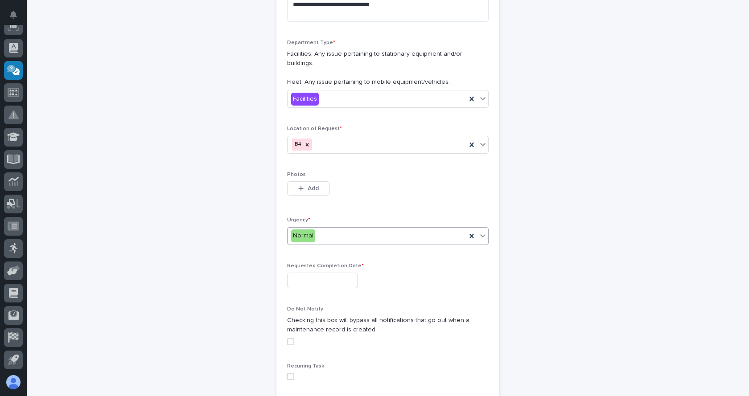
scroll to position [296, 0]
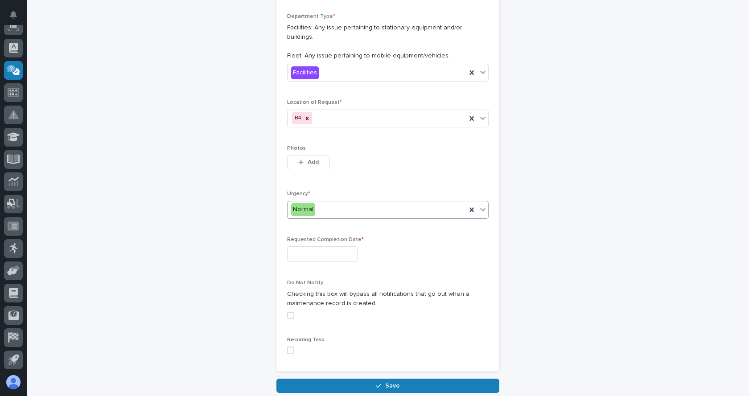
click at [316, 249] on input "text" at bounding box center [322, 254] width 70 height 16
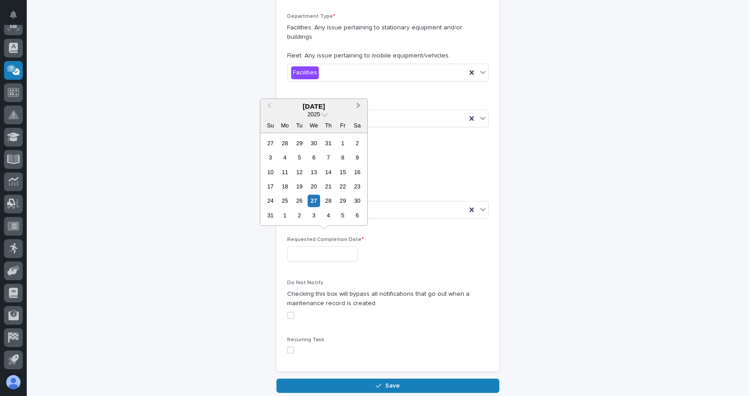
click at [358, 107] on span "Next Month" at bounding box center [358, 107] width 0 height 12
click at [299, 201] on div "30" at bounding box center [299, 201] width 12 height 12
type input "**********"
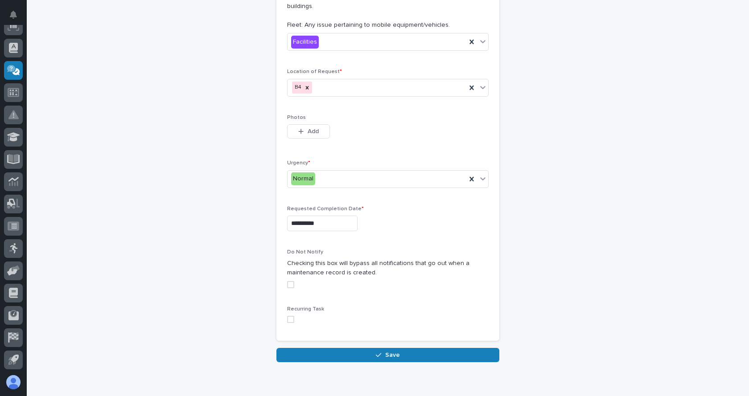
scroll to position [340, 0]
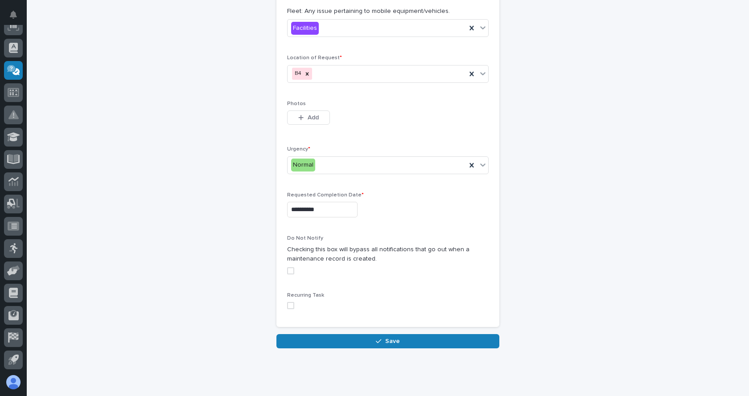
click at [289, 302] on span at bounding box center [290, 305] width 7 height 7
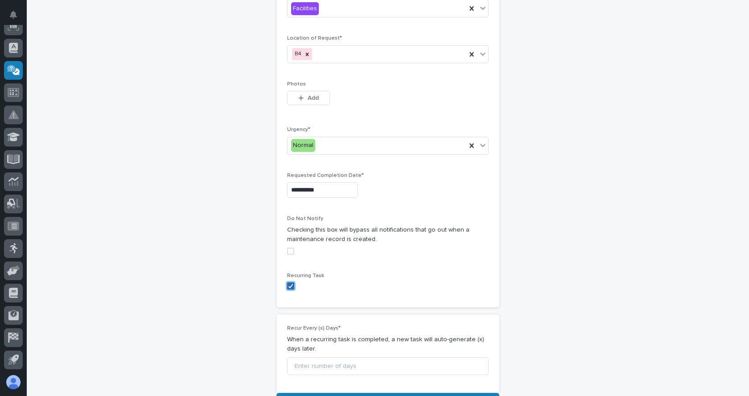
scroll to position [383, 0]
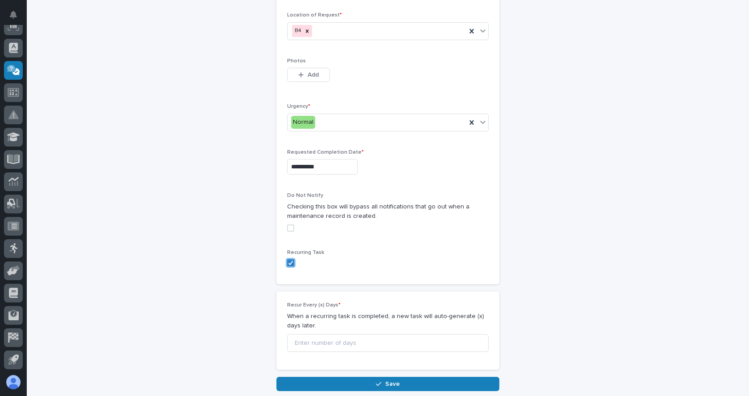
click at [288, 214] on div "Do Not Notify Checking this box will bypass all notifications that go out when …" at bounding box center [387, 215] width 201 height 46
click at [287, 225] on span at bounding box center [290, 228] width 7 height 7
click at [329, 336] on input at bounding box center [387, 343] width 201 height 18
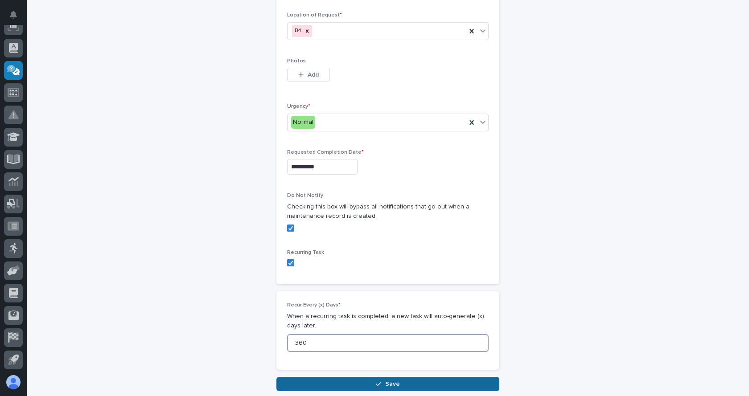
type input "360"
click at [385, 380] on span "Save" at bounding box center [392, 384] width 15 height 8
